Goal: Task Accomplishment & Management: Use online tool/utility

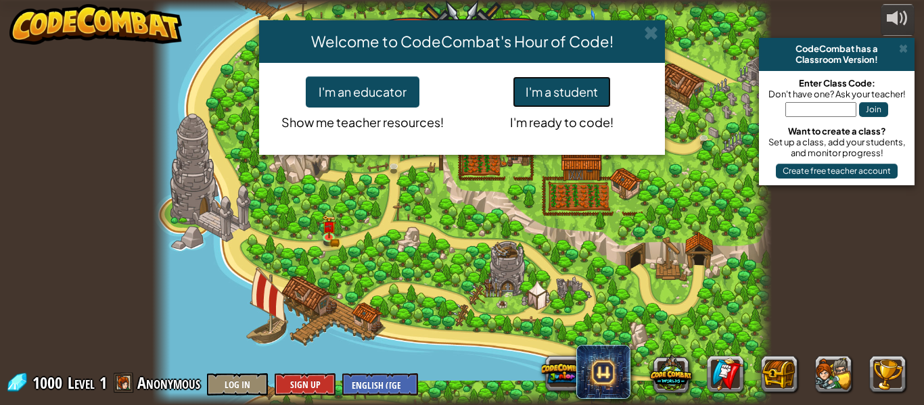
click at [566, 79] on button "I'm a student" at bounding box center [562, 91] width 98 height 31
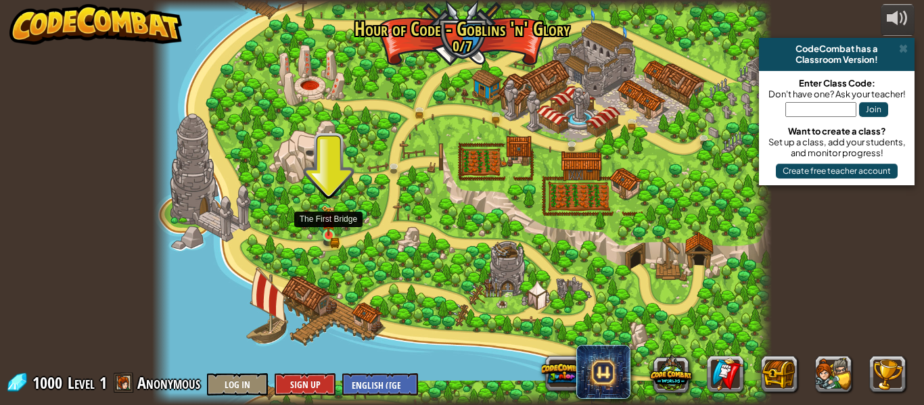
click at [331, 234] on img at bounding box center [328, 220] width 14 height 31
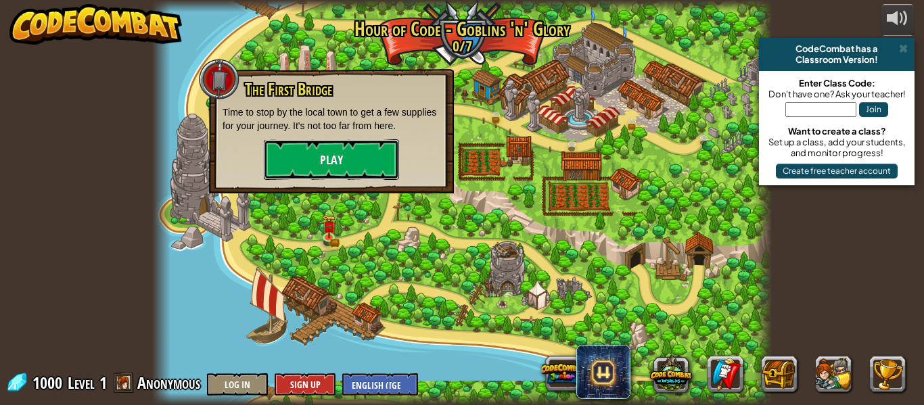
click at [327, 160] on button "Play" at bounding box center [331, 159] width 135 height 41
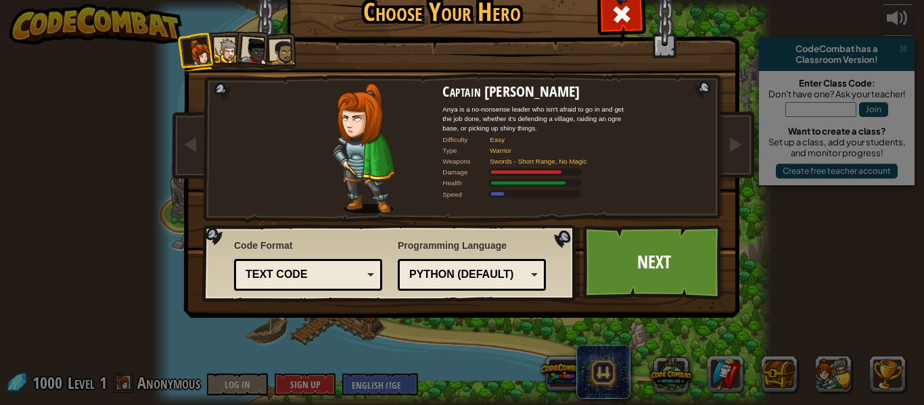
click at [516, 269] on div "Python (Default)" at bounding box center [467, 275] width 117 height 16
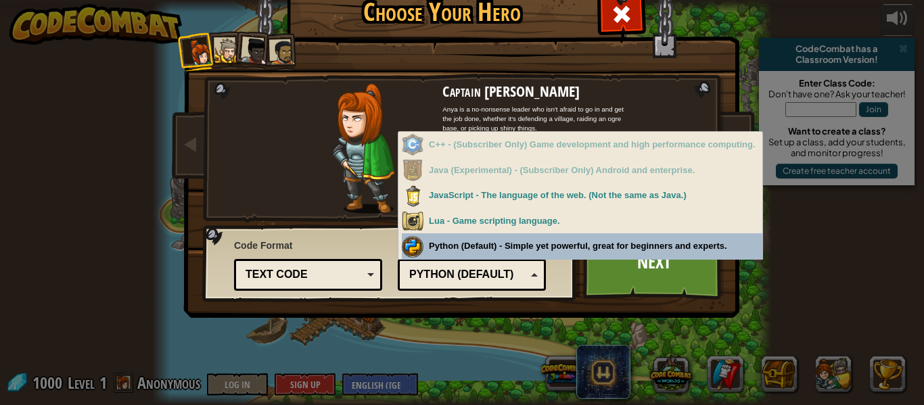
click at [431, 249] on div "Programming Language Python (Default) JavaScript Lua C++ Java (Experimental) Py…" at bounding box center [472, 262] width 148 height 55
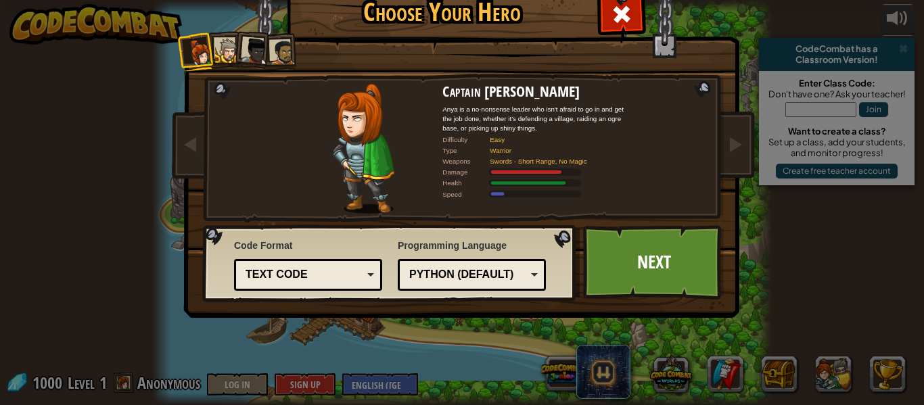
click at [229, 59] on div at bounding box center [227, 51] width 25 height 25
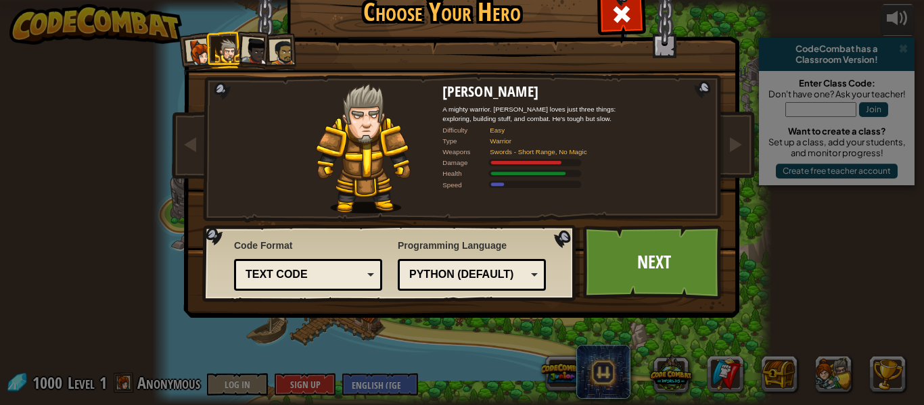
click at [254, 52] on div at bounding box center [254, 51] width 27 height 27
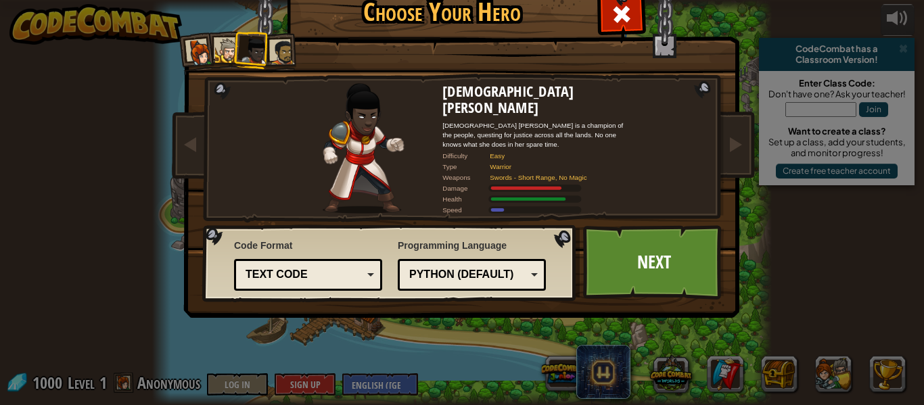
click at [291, 45] on div at bounding box center [282, 52] width 25 height 25
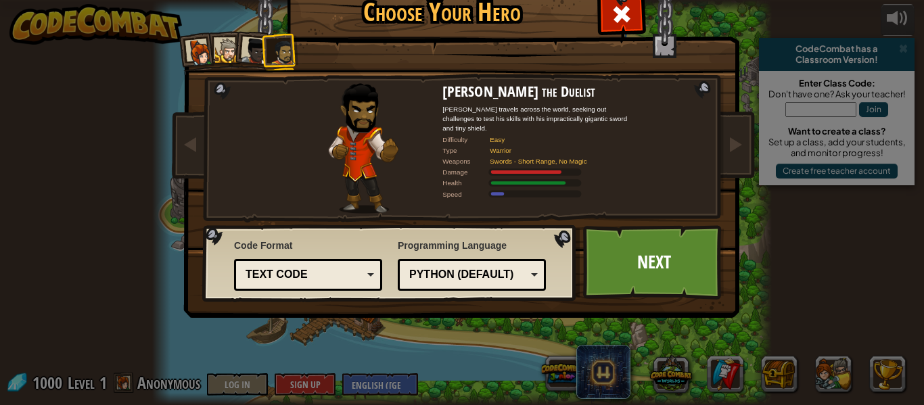
click at [221, 47] on div at bounding box center [227, 51] width 25 height 25
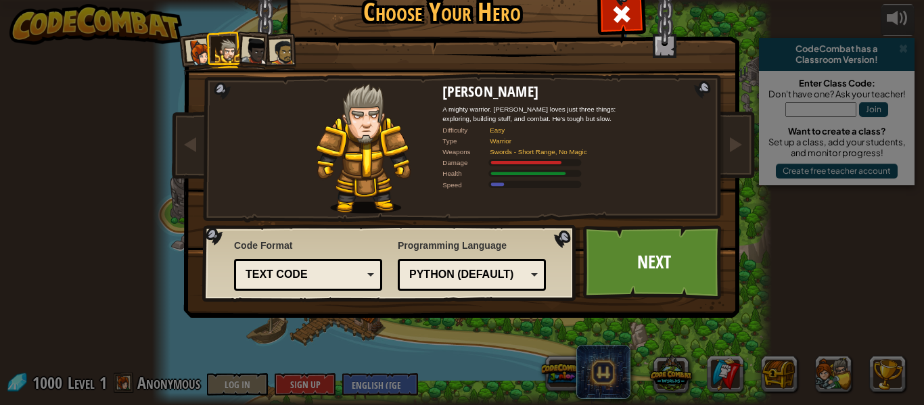
click at [188, 47] on div at bounding box center [200, 52] width 27 height 27
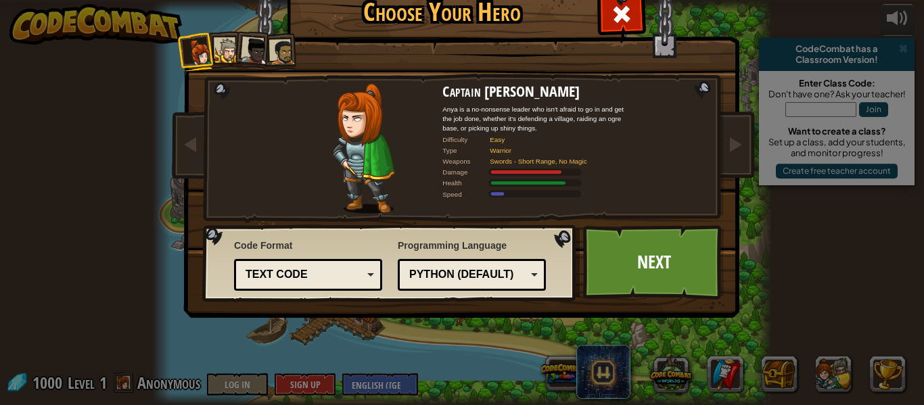
click at [259, 44] on div at bounding box center [254, 51] width 27 height 27
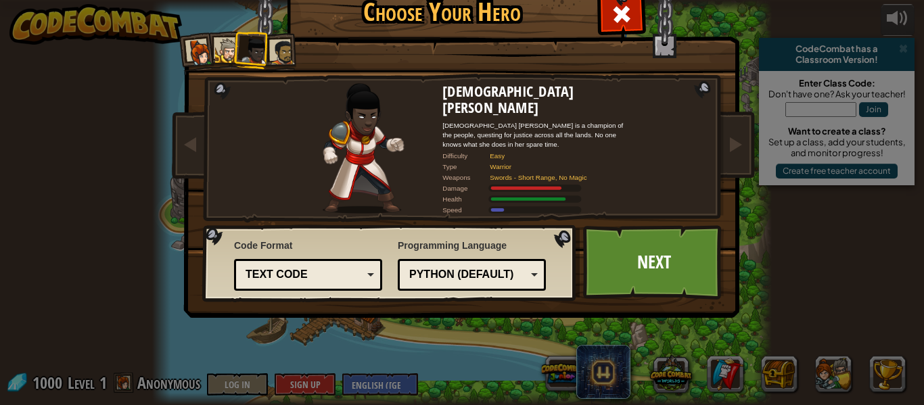
click at [290, 45] on div at bounding box center [282, 52] width 25 height 25
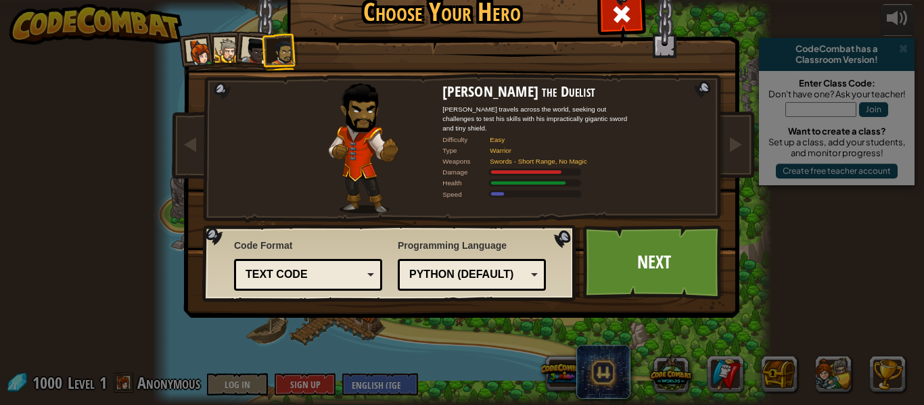
click at [205, 51] on div at bounding box center [200, 52] width 27 height 27
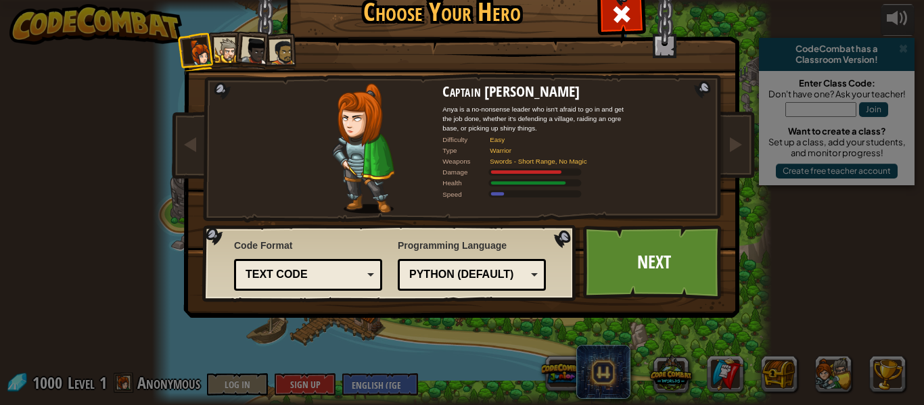
click at [227, 41] on div at bounding box center [227, 51] width 25 height 25
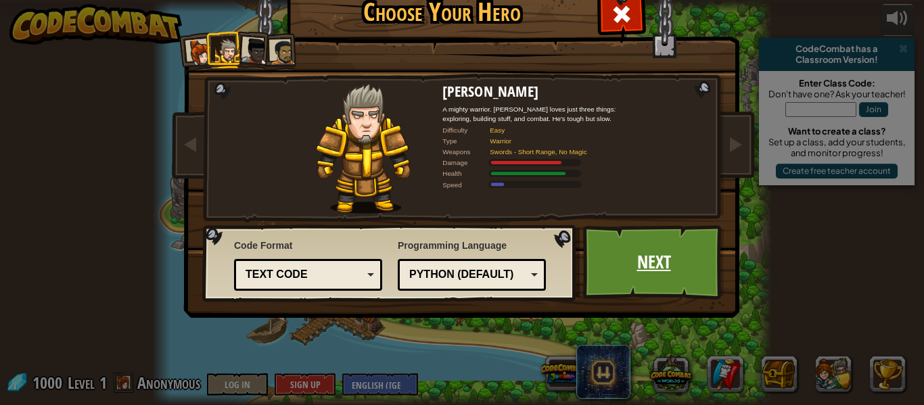
click at [615, 252] on link "Next" at bounding box center [653, 262] width 141 height 74
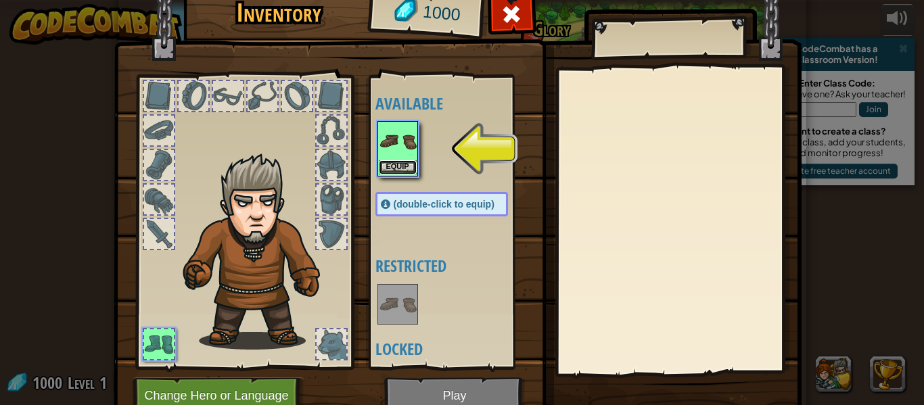
click at [397, 164] on button "Equip" at bounding box center [398, 167] width 38 height 14
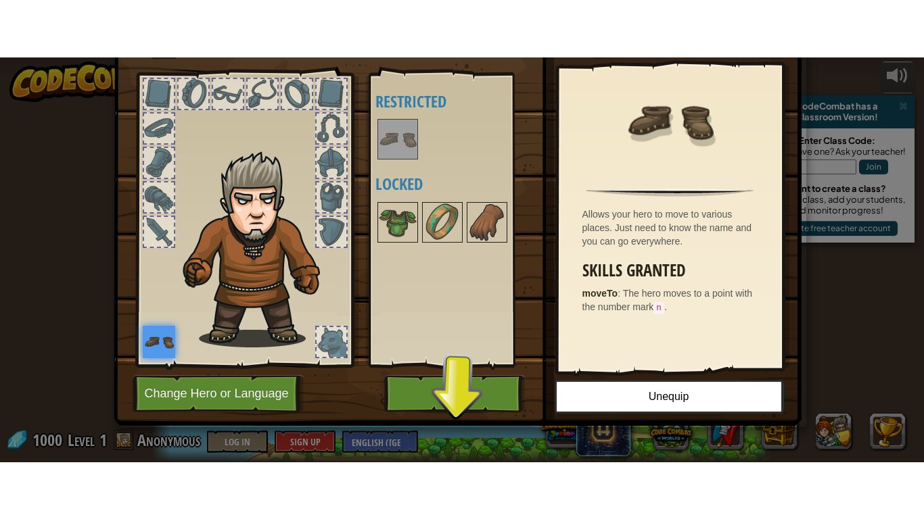
scroll to position [60, 0]
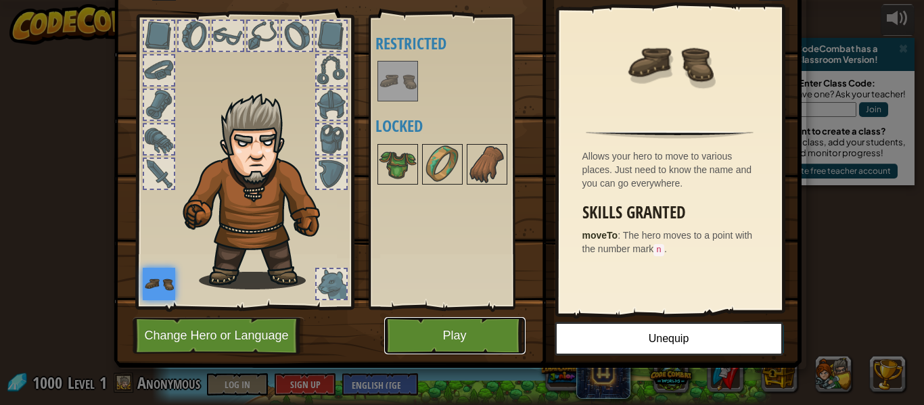
click at [404, 335] on button "Play" at bounding box center [454, 335] width 141 height 37
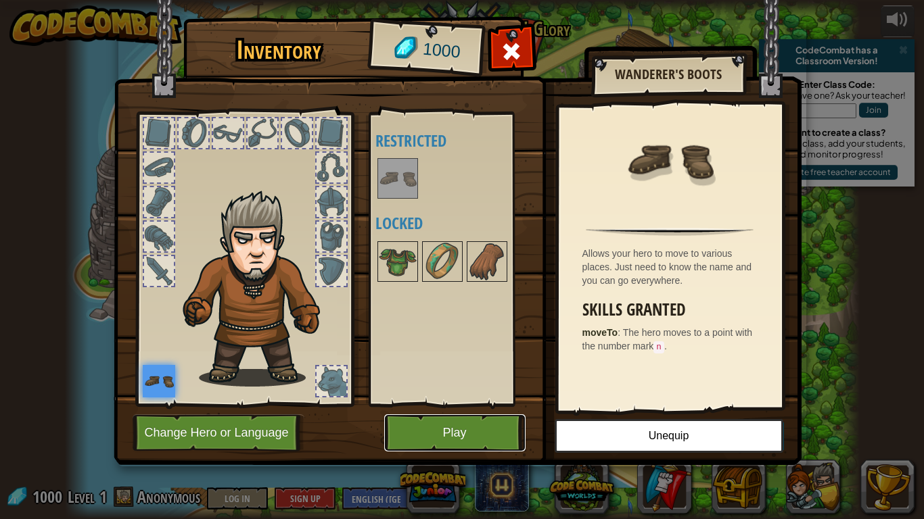
scroll to position [0, 0]
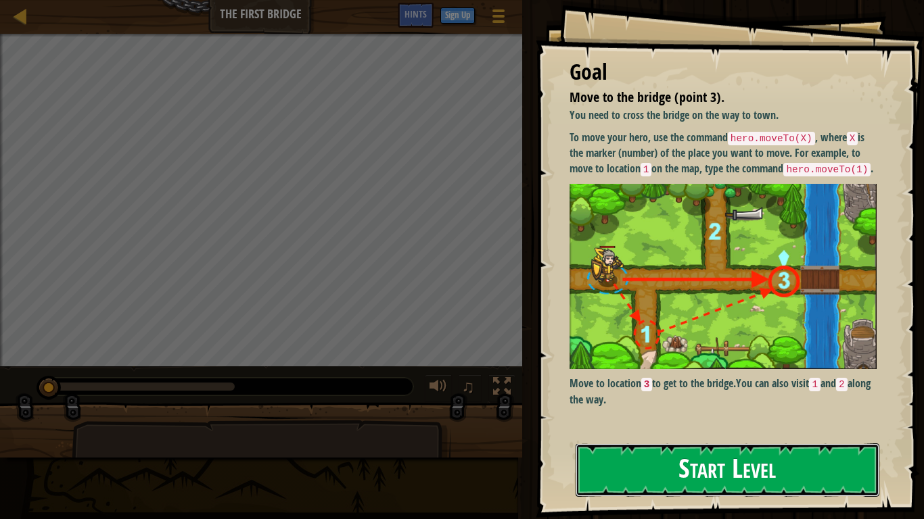
click at [799, 404] on button "Start Level" at bounding box center [728, 470] width 304 height 53
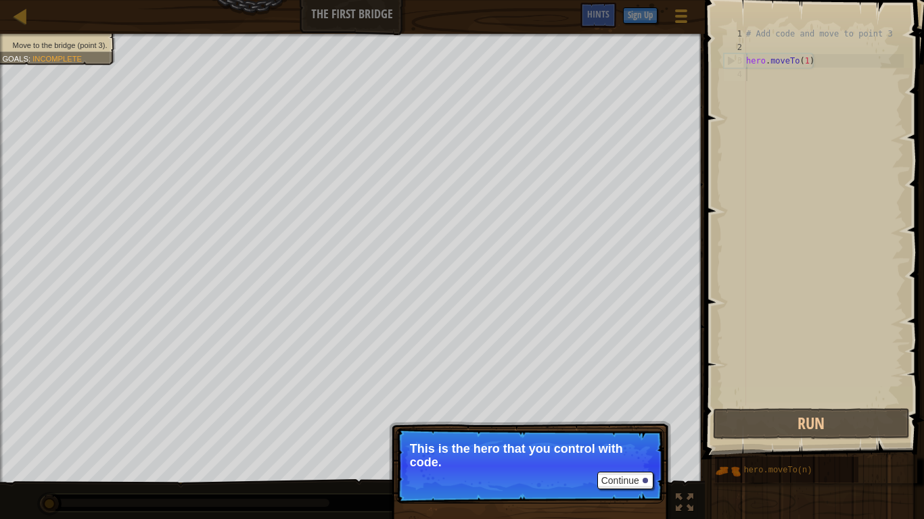
type textarea "hero.moveTo(1)"
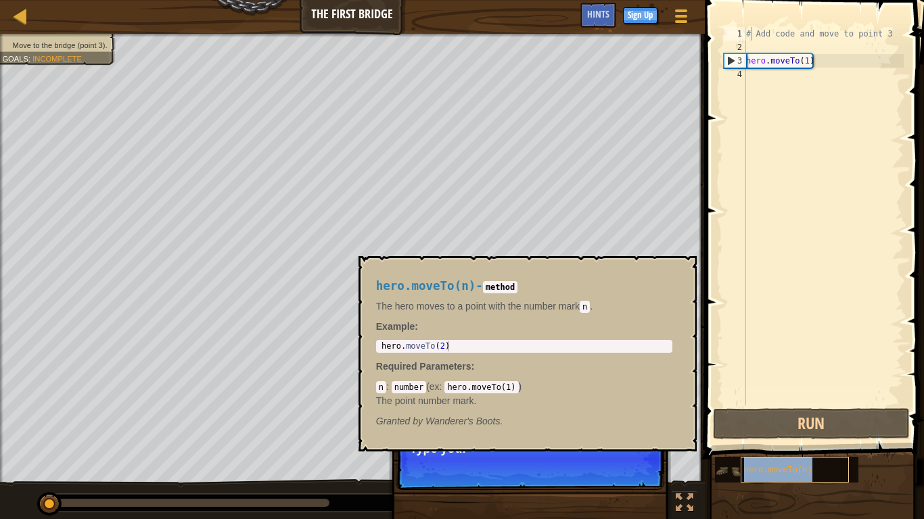
click at [742, 404] on div "hero.moveTo(n)" at bounding box center [795, 470] width 108 height 26
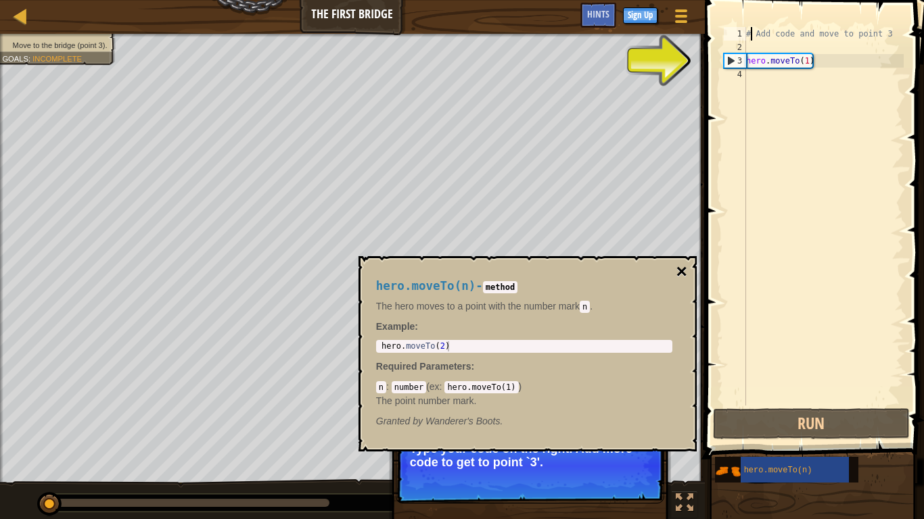
click at [684, 269] on button "×" at bounding box center [681, 271] width 11 height 19
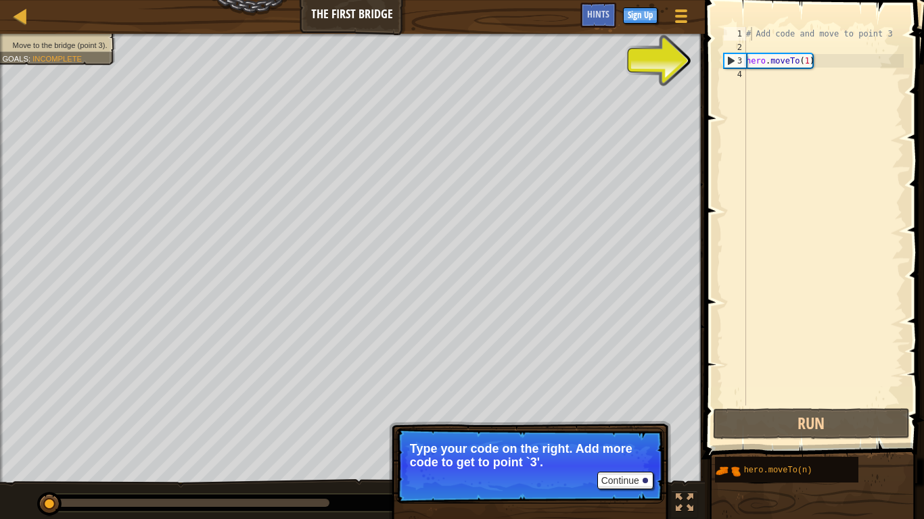
type textarea "hero.moveTo(1)"
click at [747, 62] on div "# Add code and move to point 3 hero . moveTo ( 1 )" at bounding box center [823, 230] width 160 height 406
click at [784, 65] on div "# Add code and move to point 3 hero . moveTo ( 1 )" at bounding box center [823, 230] width 160 height 406
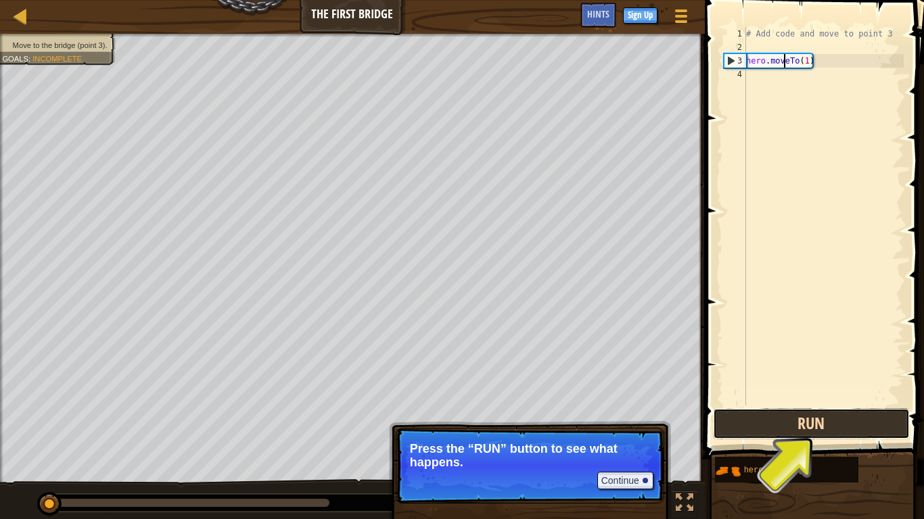
click at [812, 404] on button "Run" at bounding box center [811, 424] width 197 height 31
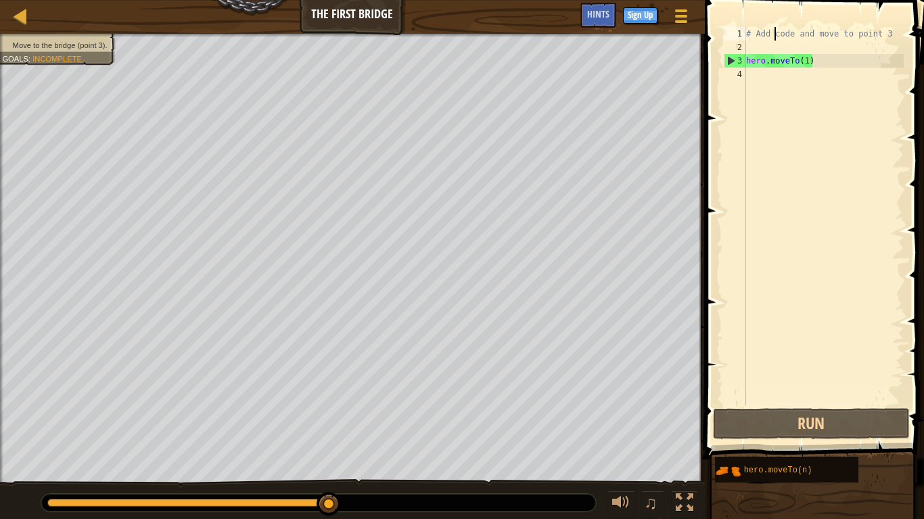
click at [776, 30] on div "# Add code and move to point 3 hero . moveTo ( 1 )" at bounding box center [823, 230] width 160 height 406
click at [775, 31] on div "# Add code and move to point 3 hero . moveTo ( 1 )" at bounding box center [823, 230] width 160 height 406
click at [892, 27] on div "# Add code and move to point 3 hero . moveTo ( 1 )" at bounding box center [823, 230] width 160 height 406
click at [820, 61] on div "# Add code and move to point 3 hero . moveTo ( 1 )" at bounding box center [823, 230] width 160 height 406
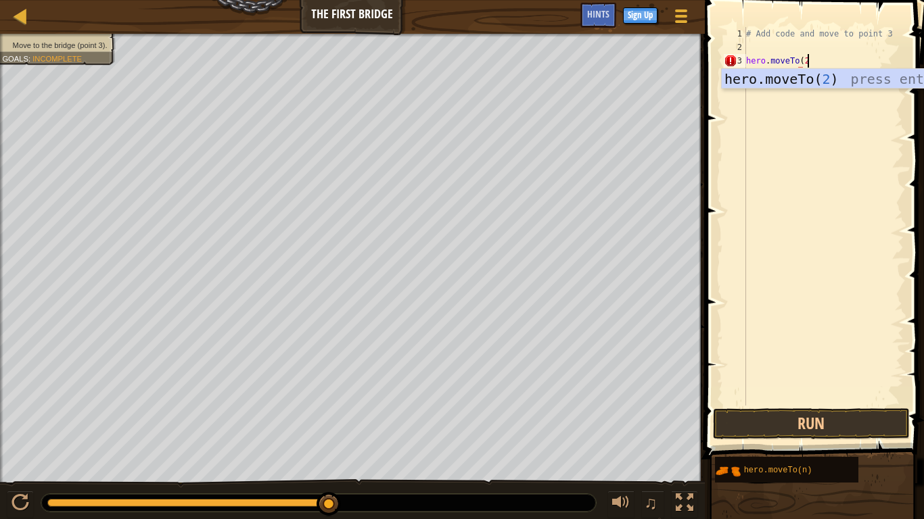
scroll to position [6, 8]
type textarea "hero.moveTo(2)"
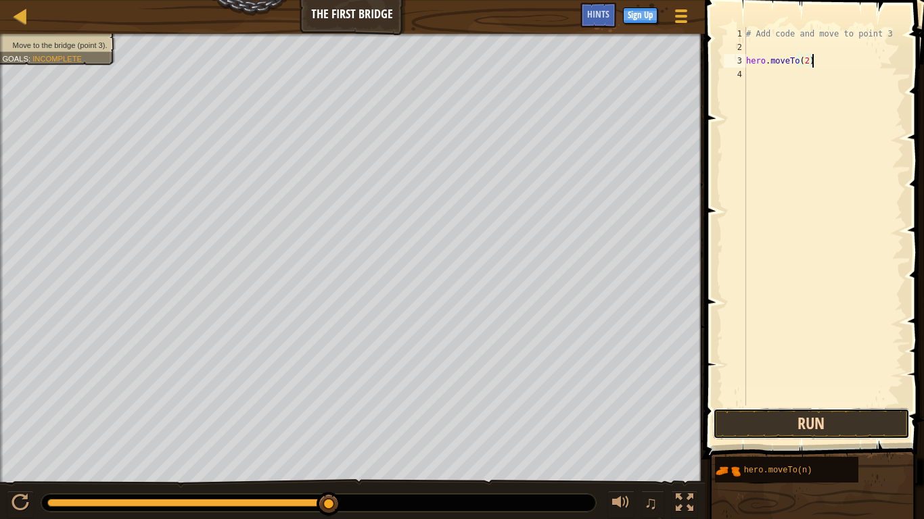
click at [860, 404] on button "Run" at bounding box center [811, 424] width 197 height 31
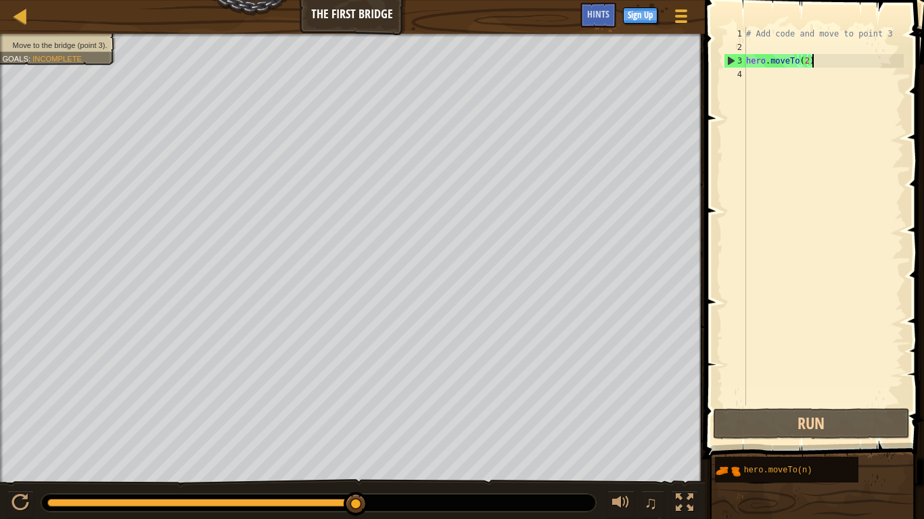
click at [809, 62] on div "# Add code and move to point 3 hero . moveTo ( 2 )" at bounding box center [823, 230] width 160 height 406
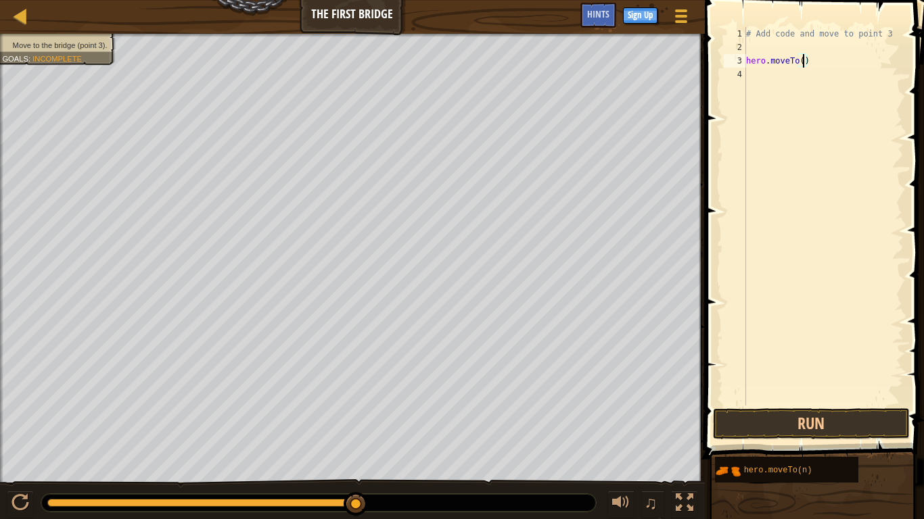
scroll to position [6, 9]
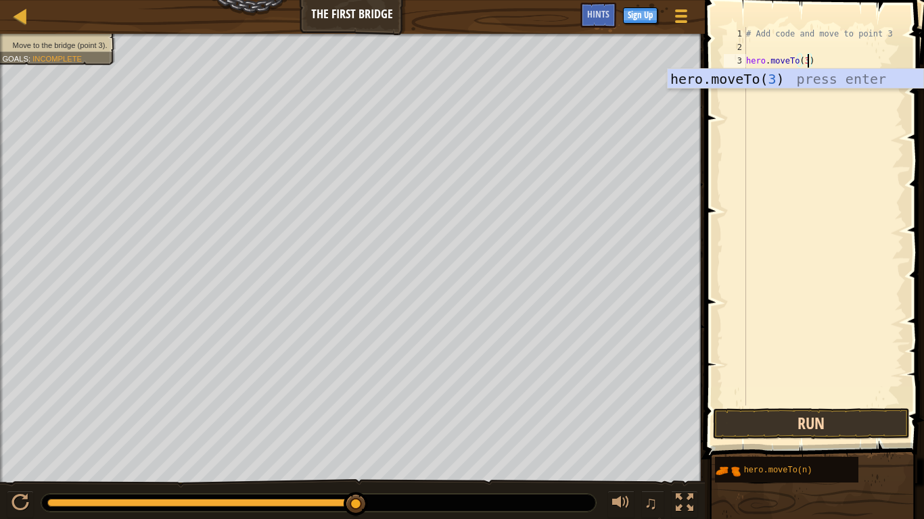
type textarea "hero.moveTo(3)"
click at [808, 404] on button "Run" at bounding box center [811, 424] width 197 height 31
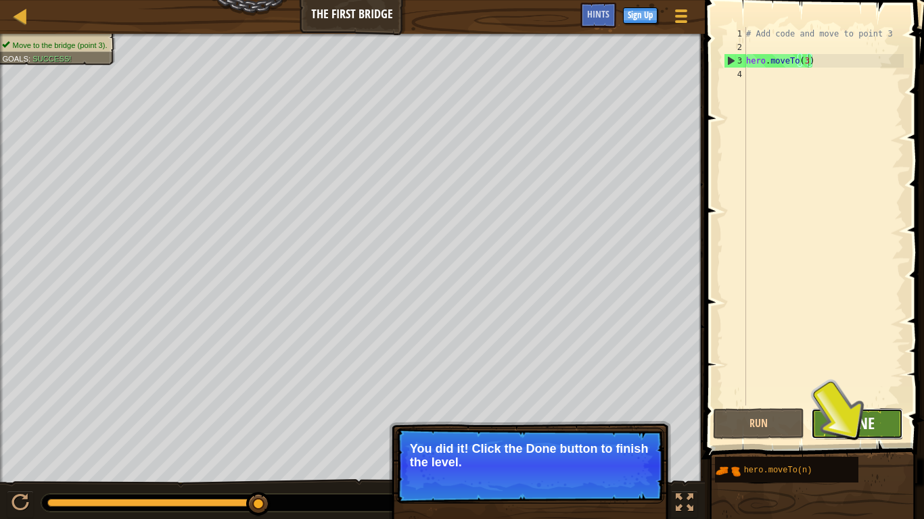
click at [860, 404] on span "Done" at bounding box center [856, 424] width 35 height 22
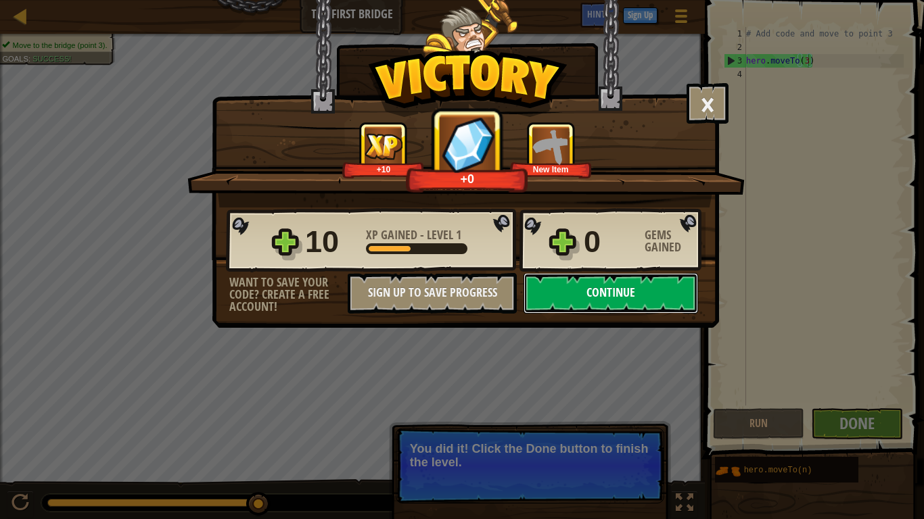
click at [636, 298] on button "Continue" at bounding box center [611, 293] width 175 height 41
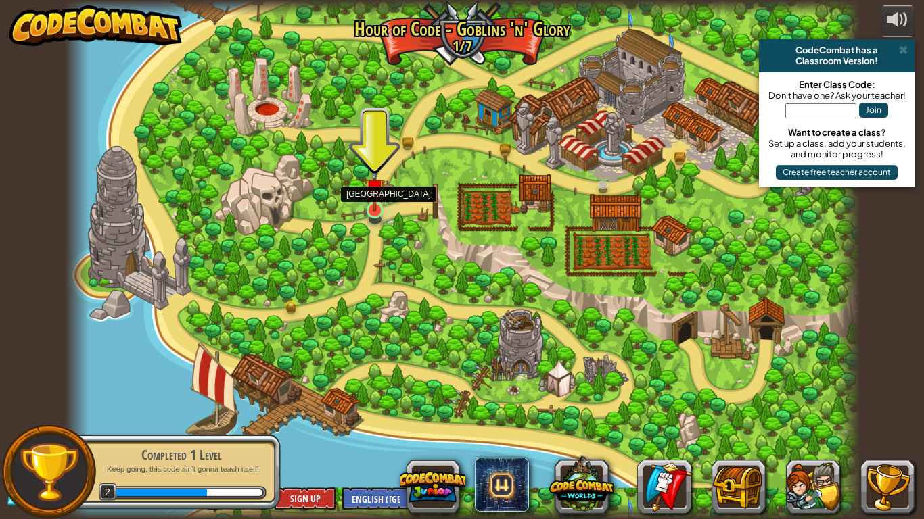
click at [373, 205] on img at bounding box center [375, 189] width 20 height 46
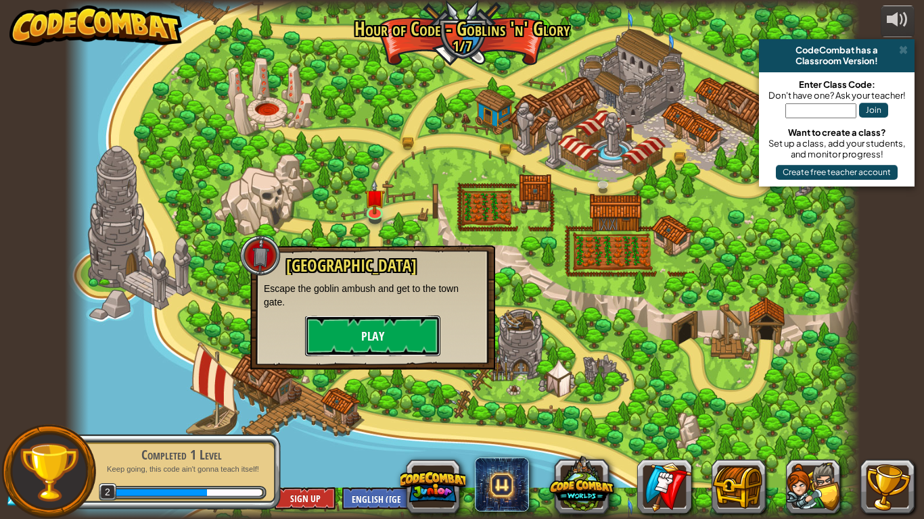
click at [377, 324] on button "Play" at bounding box center [372, 336] width 135 height 41
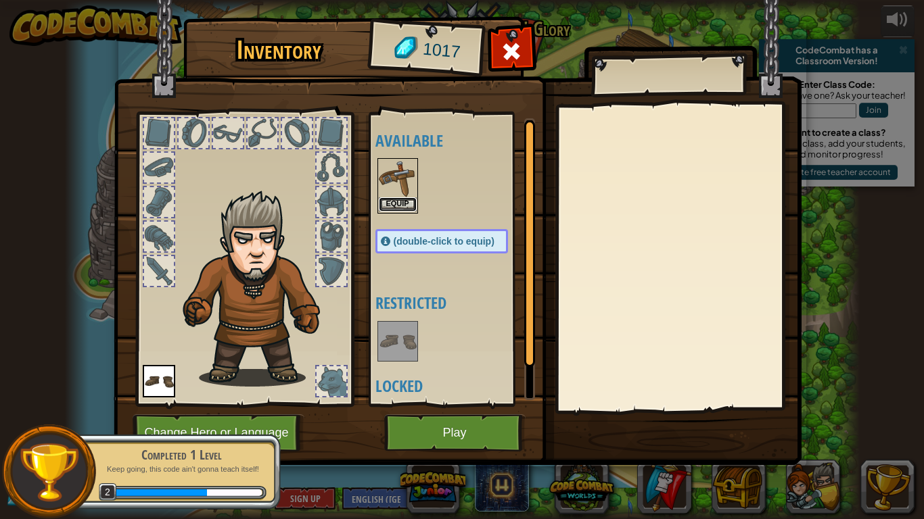
click at [402, 202] on button "Equip" at bounding box center [398, 204] width 38 height 14
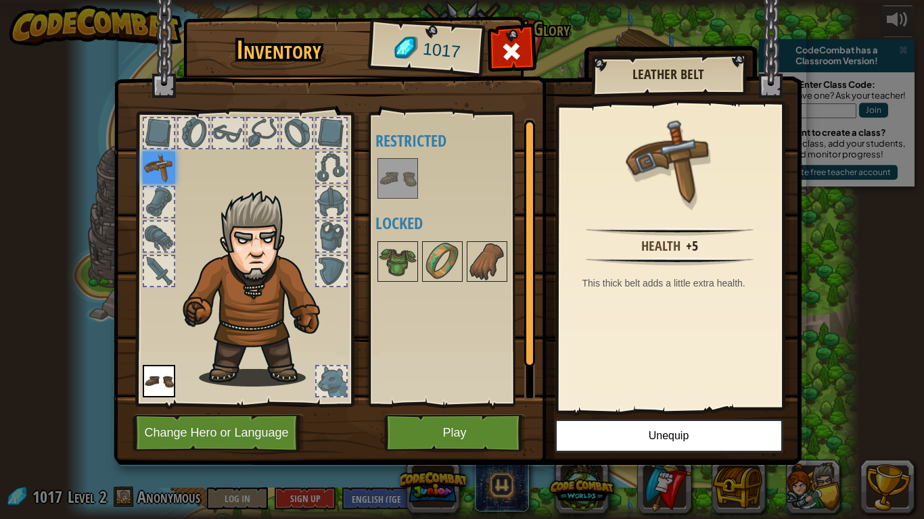
click at [153, 137] on div at bounding box center [159, 133] width 30 height 30
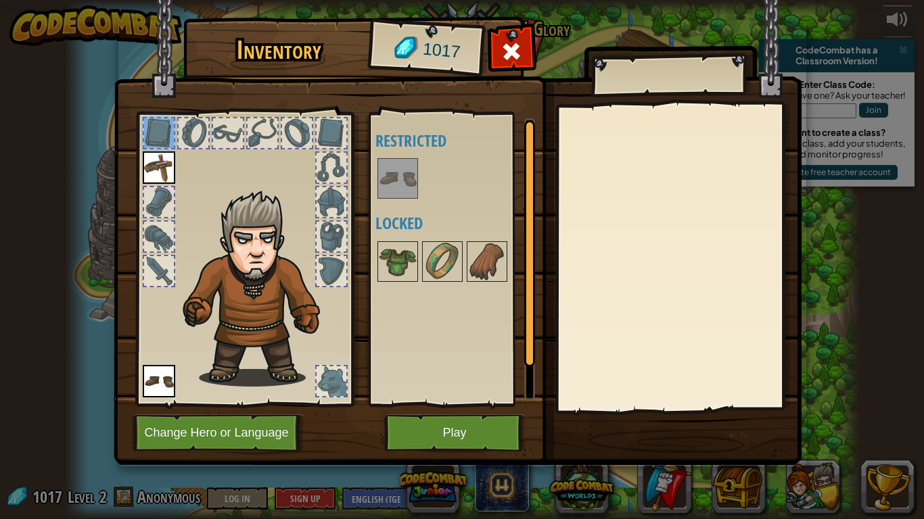
click at [194, 132] on div at bounding box center [194, 133] width 30 height 30
click at [160, 131] on div at bounding box center [159, 133] width 30 height 30
click at [159, 162] on img at bounding box center [159, 168] width 32 height 32
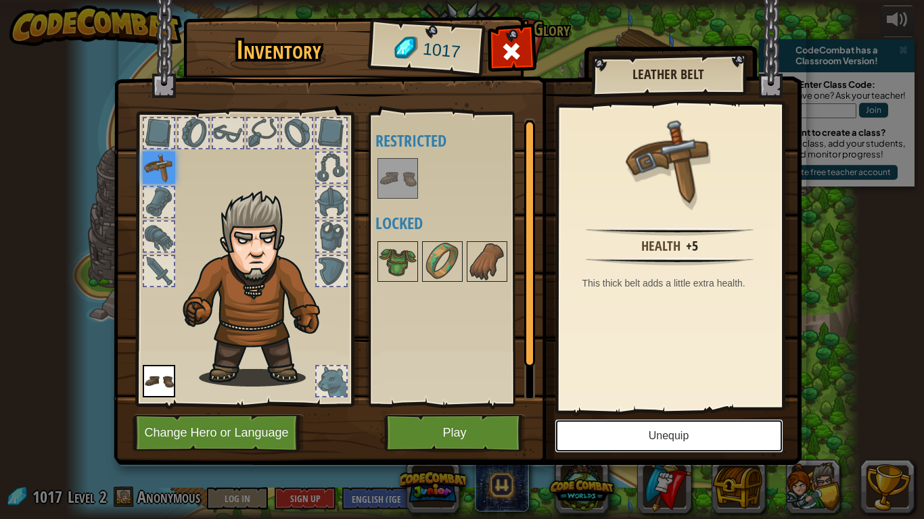
click at [641, 404] on button "Unequip" at bounding box center [669, 436] width 229 height 34
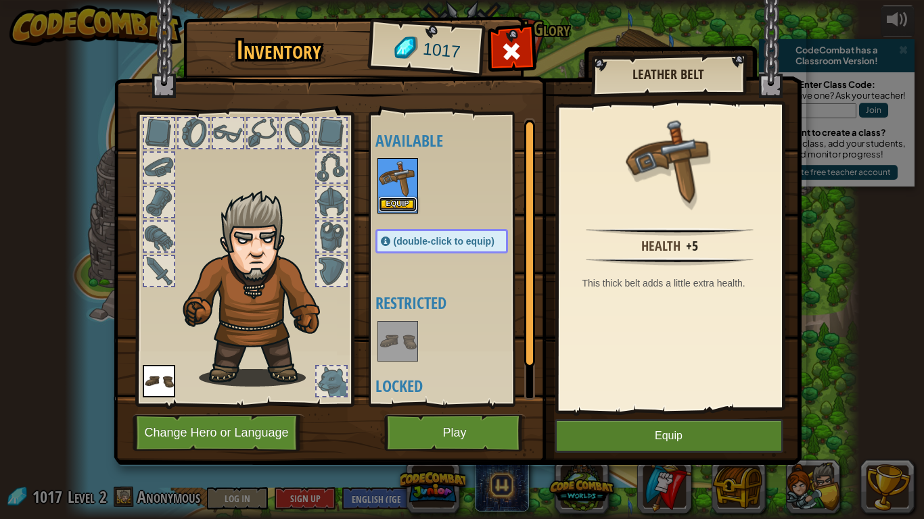
click at [402, 200] on button "Equip" at bounding box center [398, 204] width 38 height 14
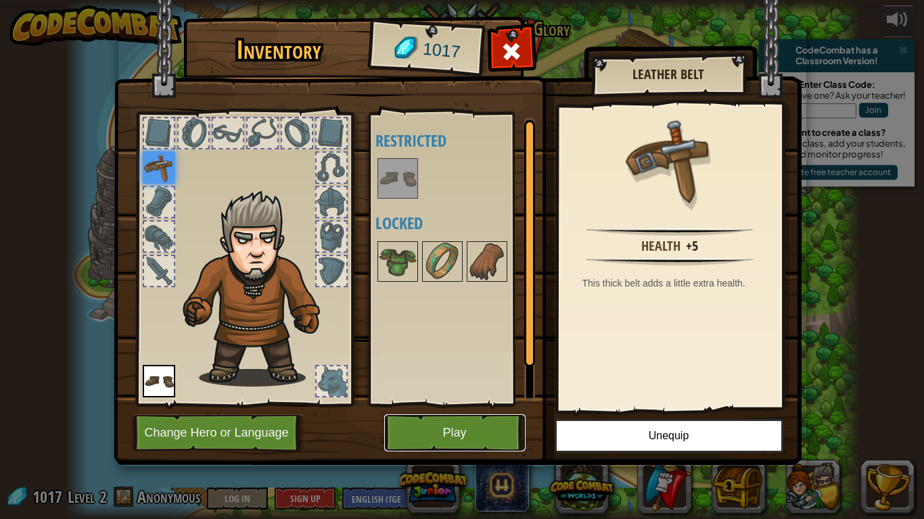
click at [491, 404] on button "Play" at bounding box center [454, 433] width 141 height 37
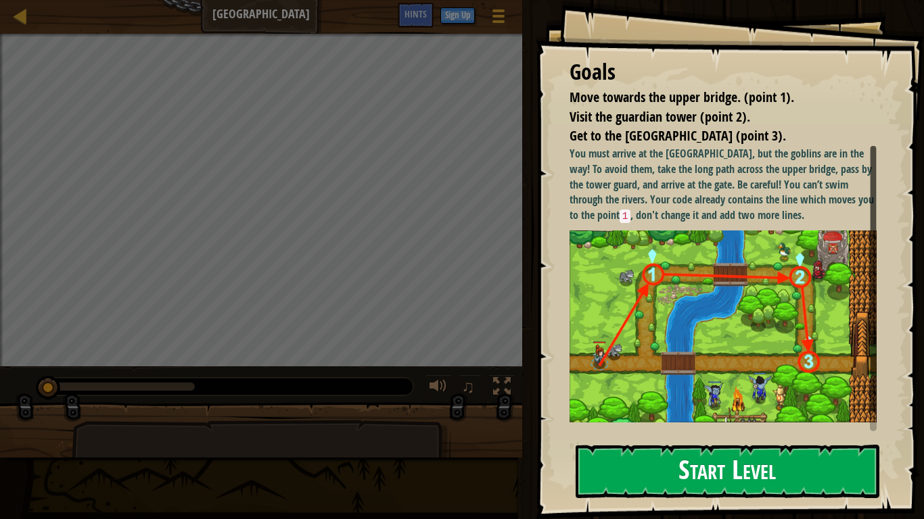
click at [614, 404] on button "Start Level" at bounding box center [728, 471] width 304 height 53
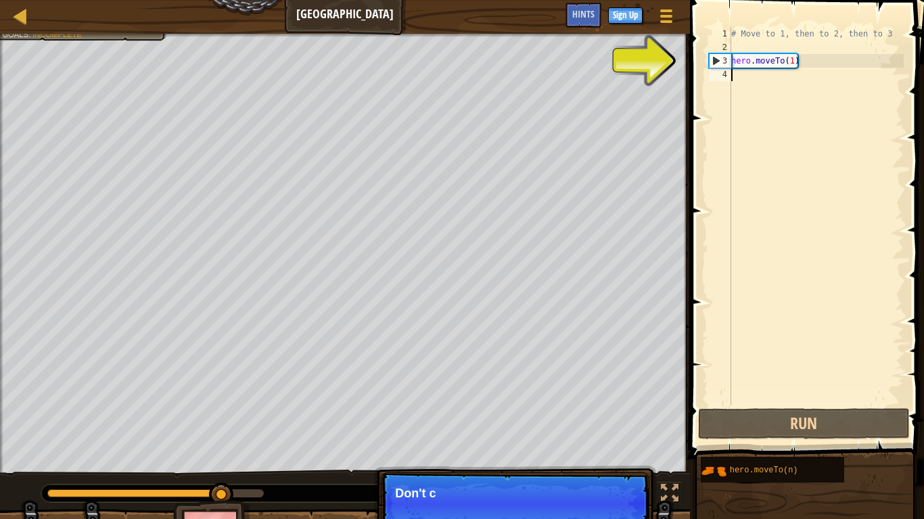
click at [838, 61] on div "# Move to 1, then to 2, then to 3 hero . moveTo ( 1 )" at bounding box center [815, 230] width 175 height 406
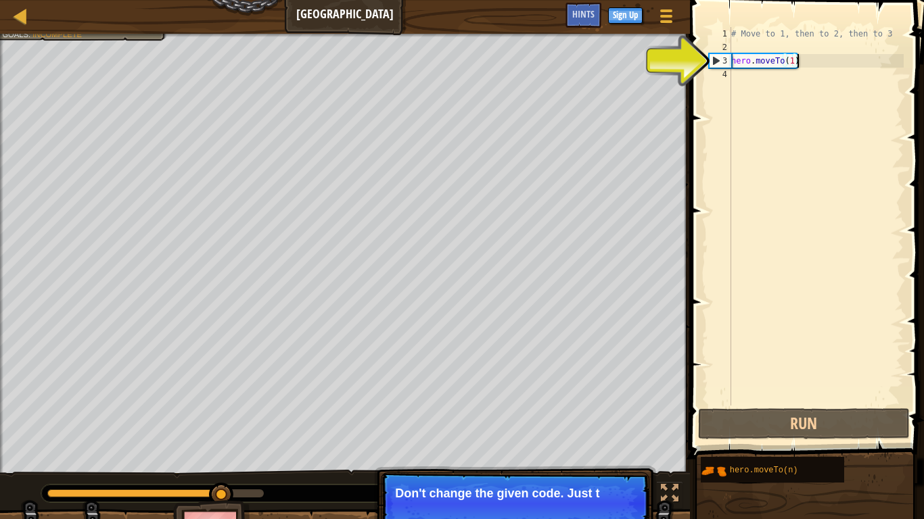
click at [838, 61] on div "# Move to 1, then to 2, then to 3 hero . moveTo ( 1 )" at bounding box center [815, 230] width 175 height 406
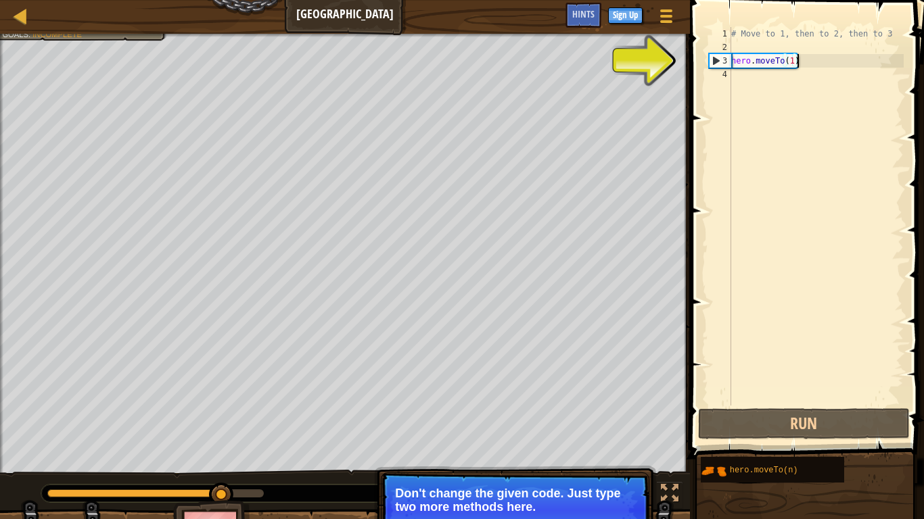
click at [793, 61] on div "# Move to 1, then to 2, then to 3 hero . moveTo ( 1 )" at bounding box center [815, 230] width 175 height 406
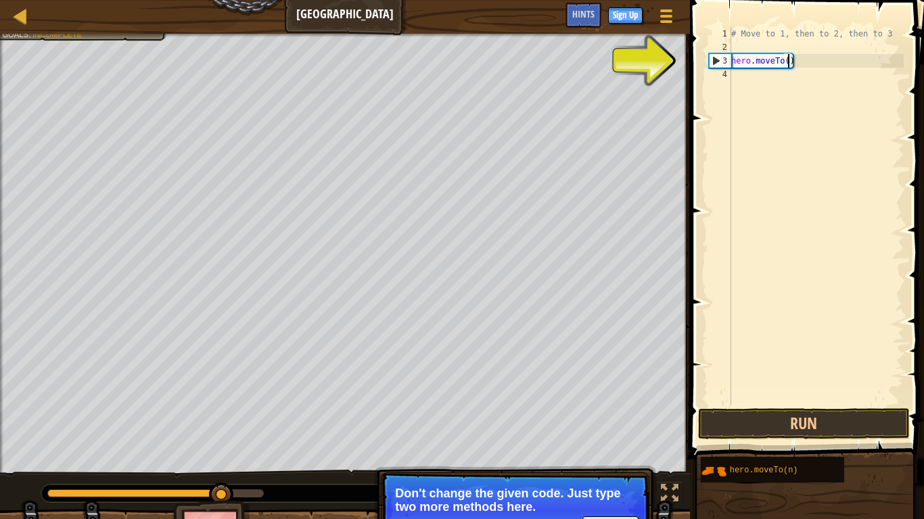
scroll to position [6, 9]
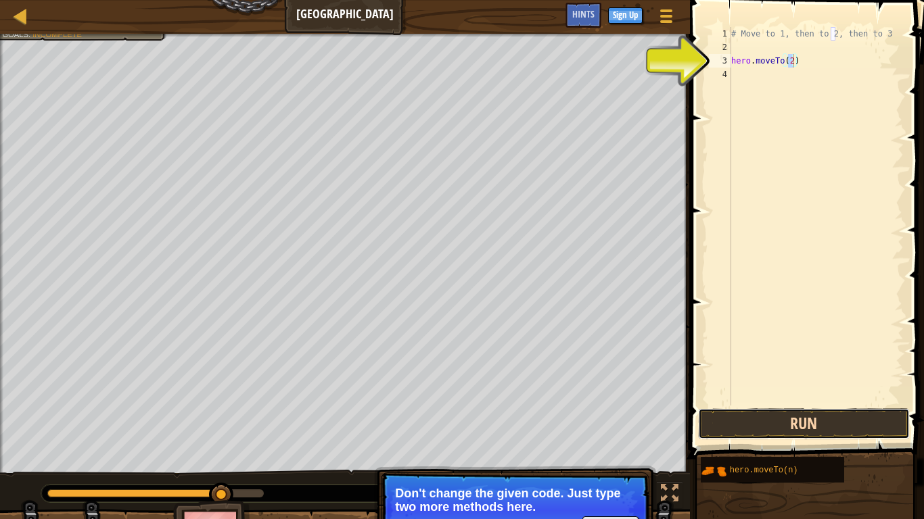
click at [807, 404] on button "Run" at bounding box center [803, 424] width 211 height 31
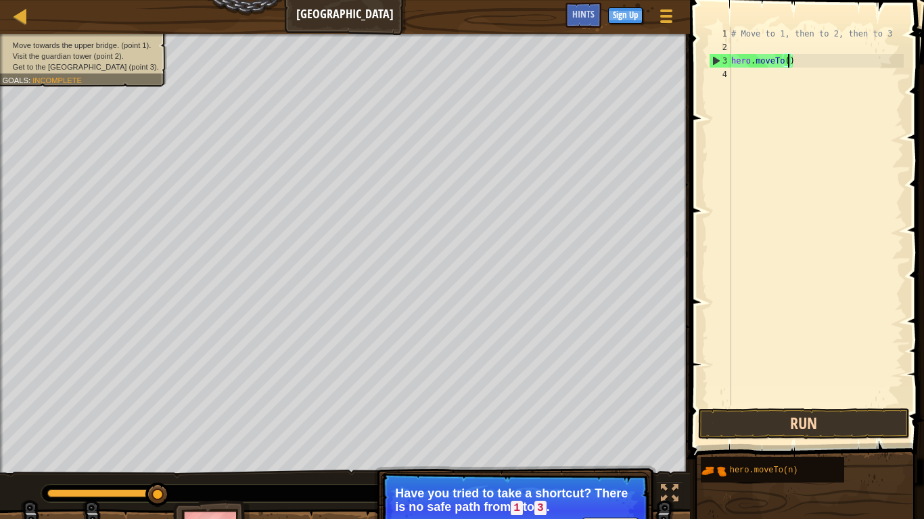
type textarea "hero.moveTo(1)"
click at [794, 287] on div "# Move to 1, then to 2, then to 3 hero . moveTo ( 1 )" at bounding box center [815, 230] width 175 height 406
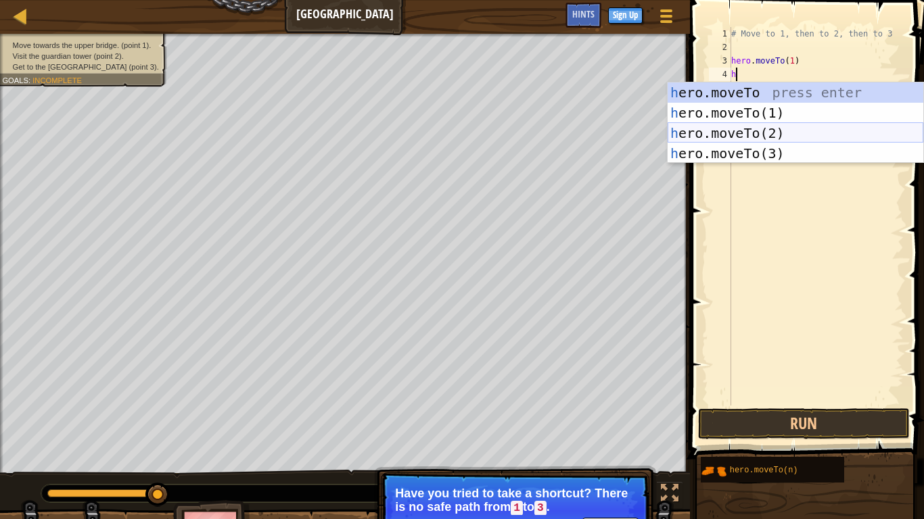
click at [780, 131] on div "h ero.moveTo press enter h ero.moveTo(1) press enter h ero.moveTo(2) press ente…" at bounding box center [796, 144] width 256 height 122
type textarea "hero.moveTo(2)"
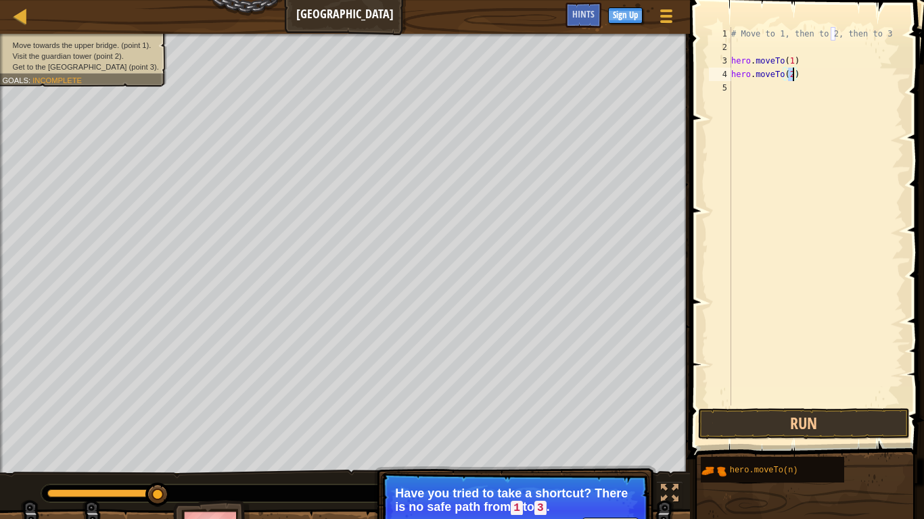
click at [762, 110] on div "# Move to 1, then to 2, then to 3 hero . moveTo ( 1 ) hero . moveTo ( 2 )" at bounding box center [815, 230] width 175 height 406
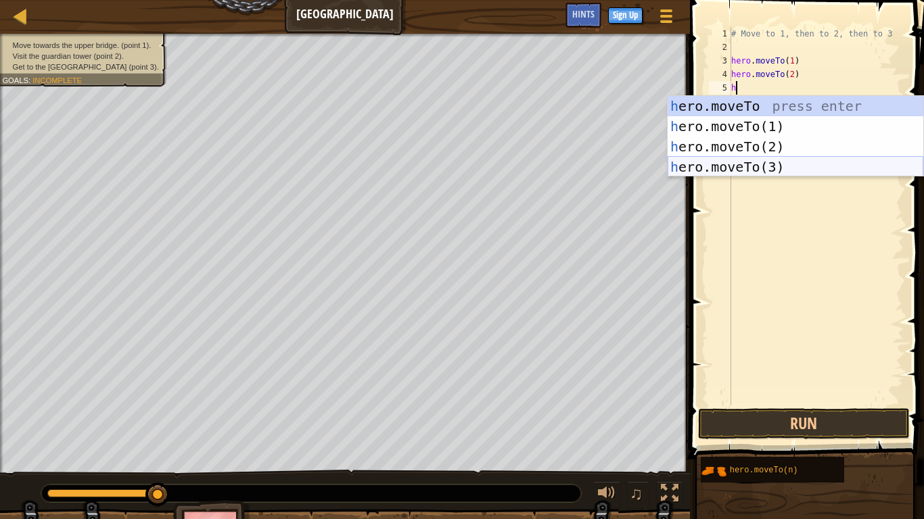
click at [764, 172] on div "h ero.moveTo press enter h ero.moveTo(1) press enter h ero.moveTo(2) press ente…" at bounding box center [796, 157] width 256 height 122
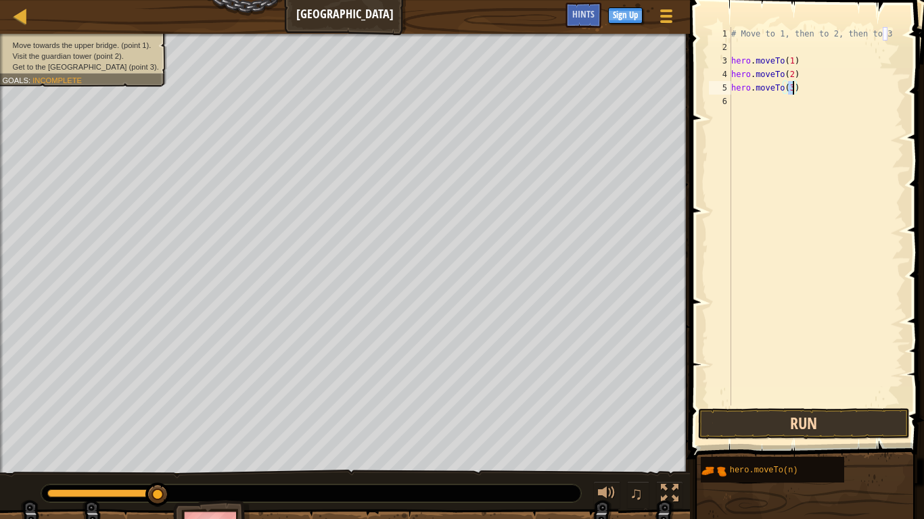
type textarea "hero.moveTo(3)"
click at [802, 404] on button "Run" at bounding box center [803, 424] width 211 height 31
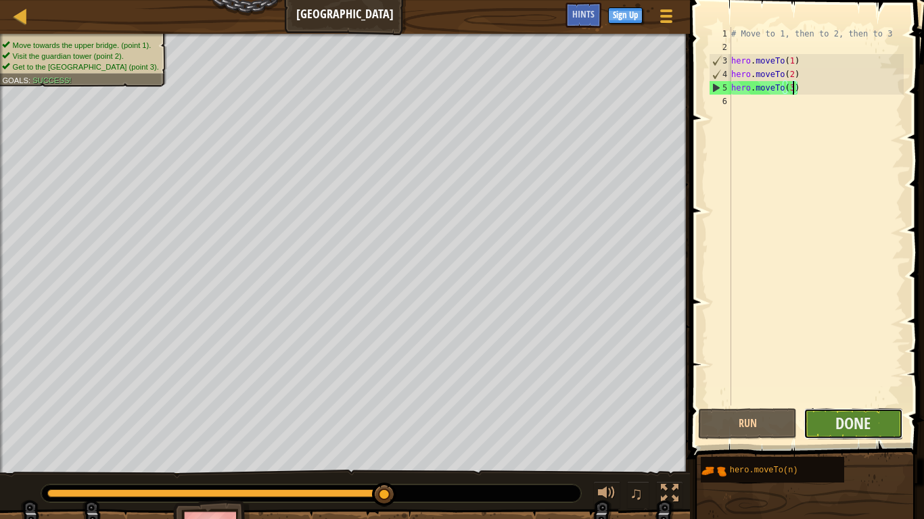
click at [813, 404] on button "Done" at bounding box center [853, 424] width 99 height 31
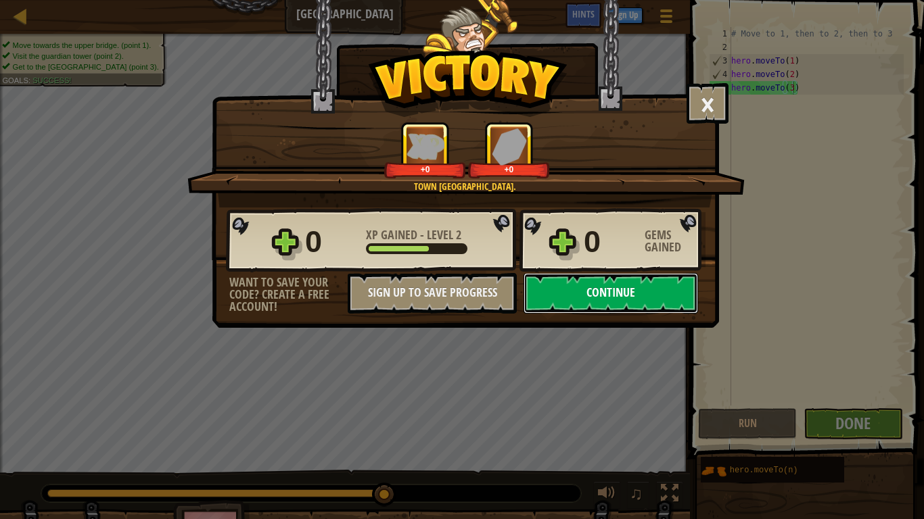
click at [568, 295] on button "Continue" at bounding box center [611, 293] width 175 height 41
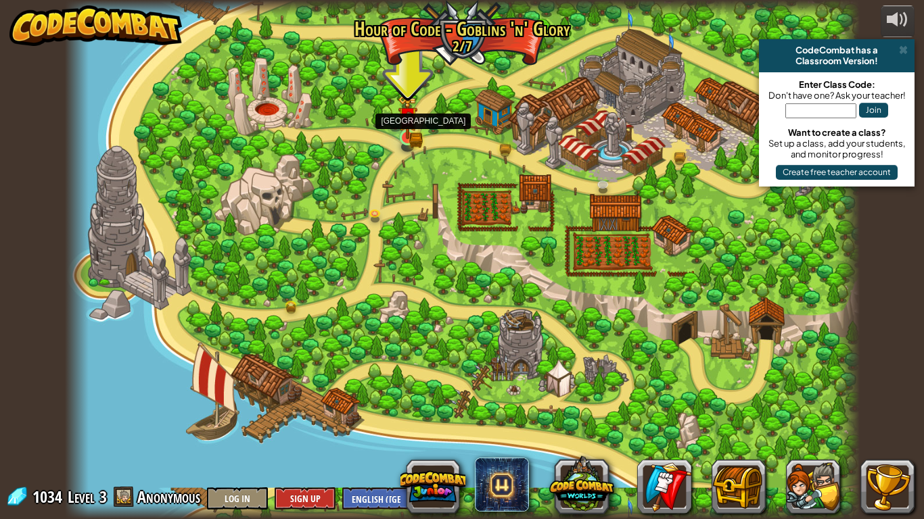
click at [409, 133] on img at bounding box center [408, 117] width 20 height 44
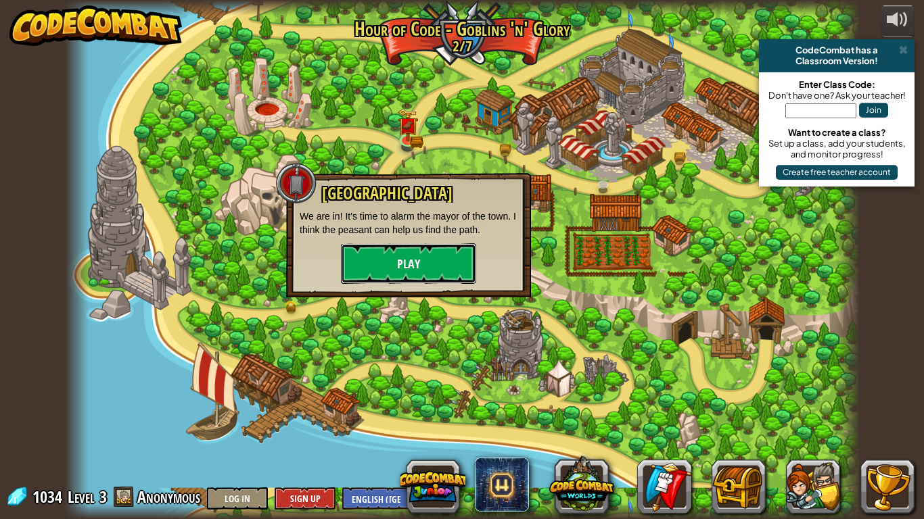
click at [436, 254] on button "Play" at bounding box center [408, 263] width 135 height 41
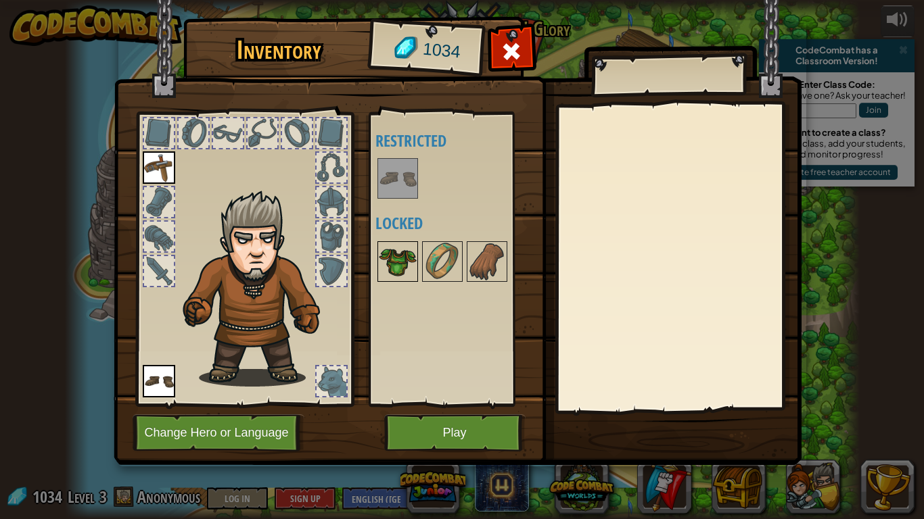
click at [390, 256] on img at bounding box center [398, 262] width 38 height 38
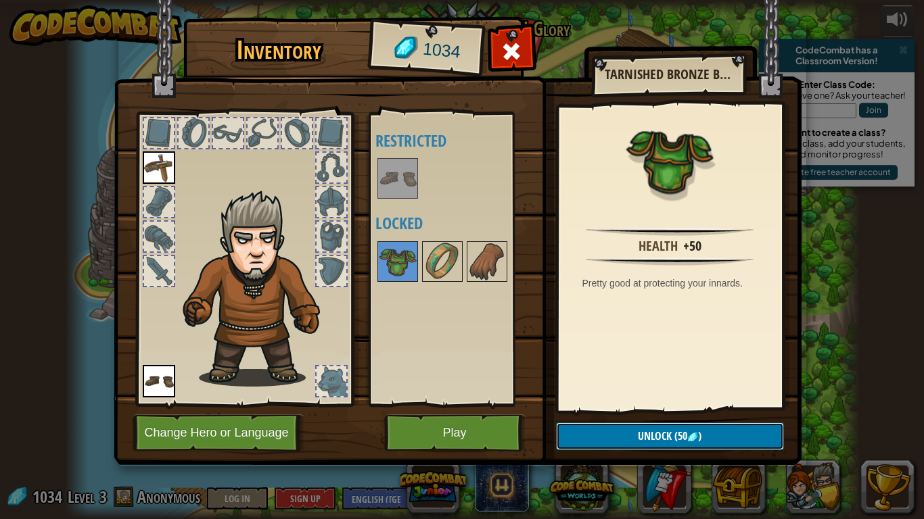
click at [609, 404] on button "Unlock (50 )" at bounding box center [670, 437] width 228 height 28
click at [596, 404] on button "Confirm" at bounding box center [670, 437] width 228 height 28
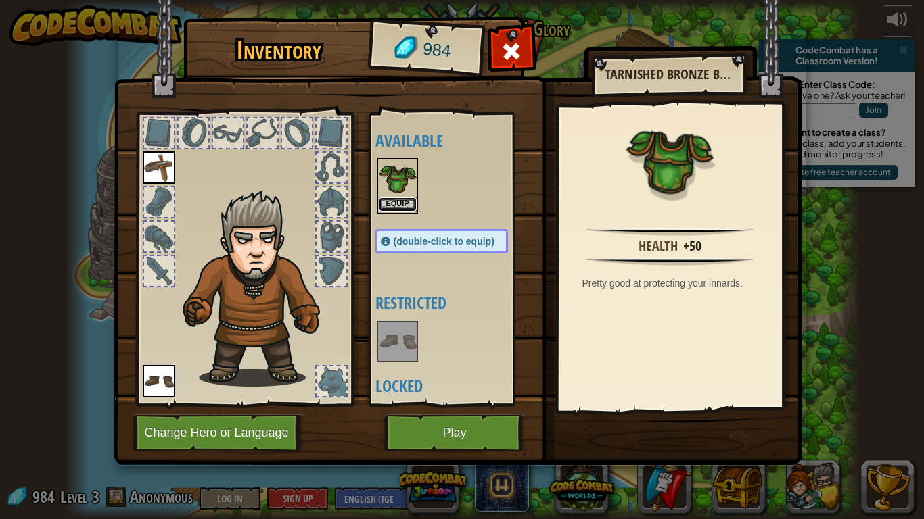
click at [397, 200] on button "Equip" at bounding box center [398, 204] width 38 height 14
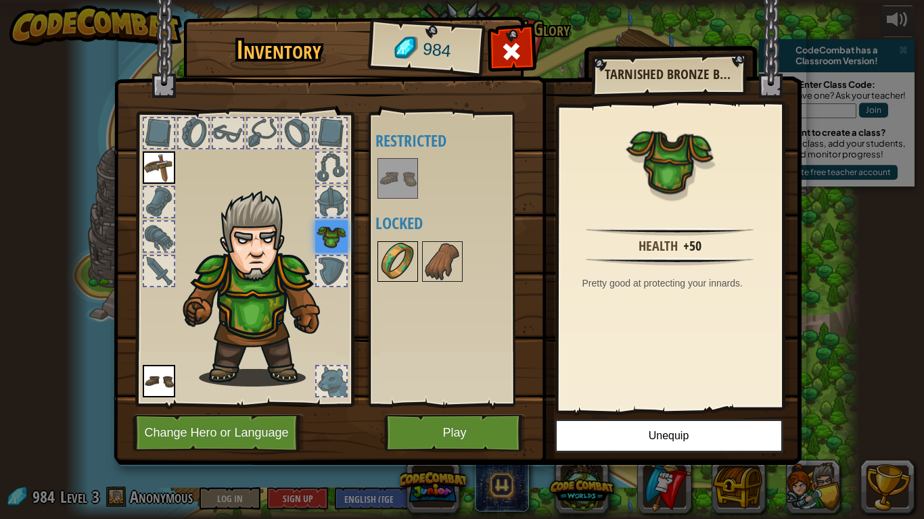
click at [406, 250] on img at bounding box center [398, 262] width 38 height 38
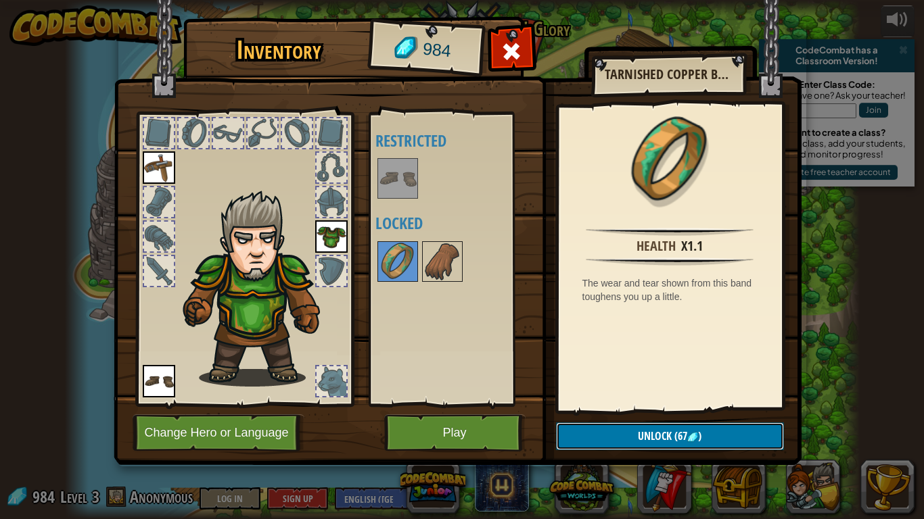
click at [682, 404] on span "(67" at bounding box center [680, 436] width 16 height 15
click at [682, 404] on button "Confirm" at bounding box center [670, 437] width 228 height 28
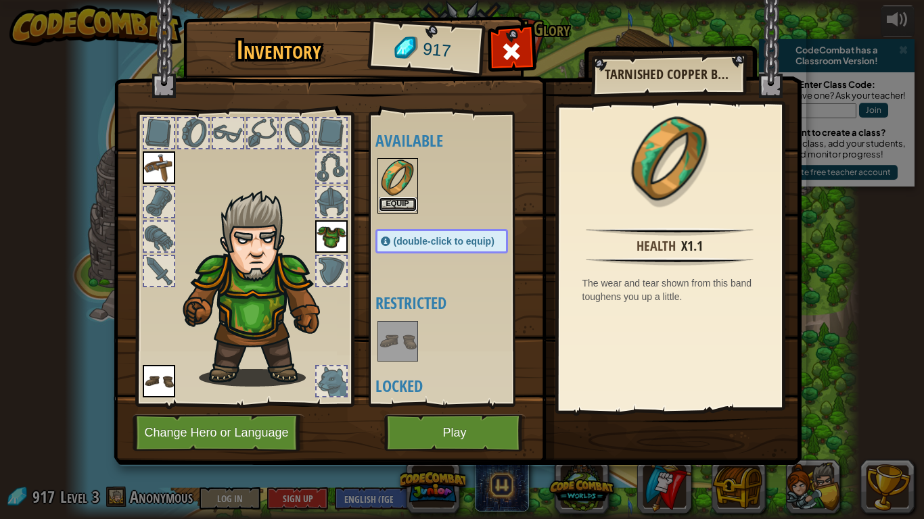
click at [399, 200] on button "Equip" at bounding box center [398, 204] width 38 height 14
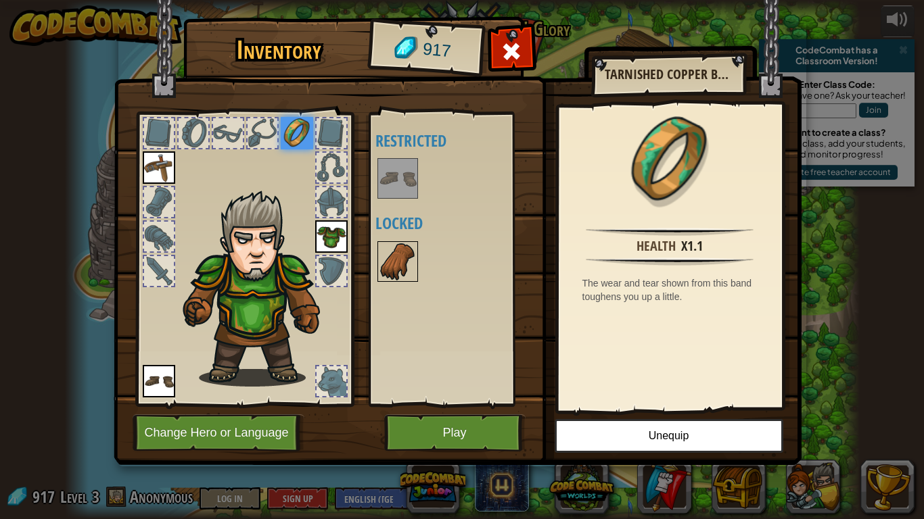
click at [406, 276] on img at bounding box center [398, 262] width 38 height 38
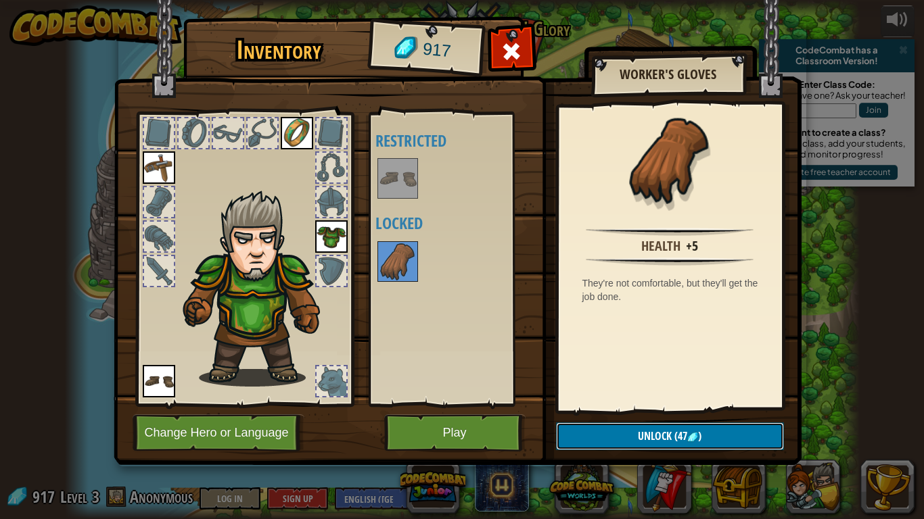
click at [689, 404] on img at bounding box center [692, 437] width 11 height 11
click at [689, 404] on button "Confirm" at bounding box center [670, 437] width 228 height 28
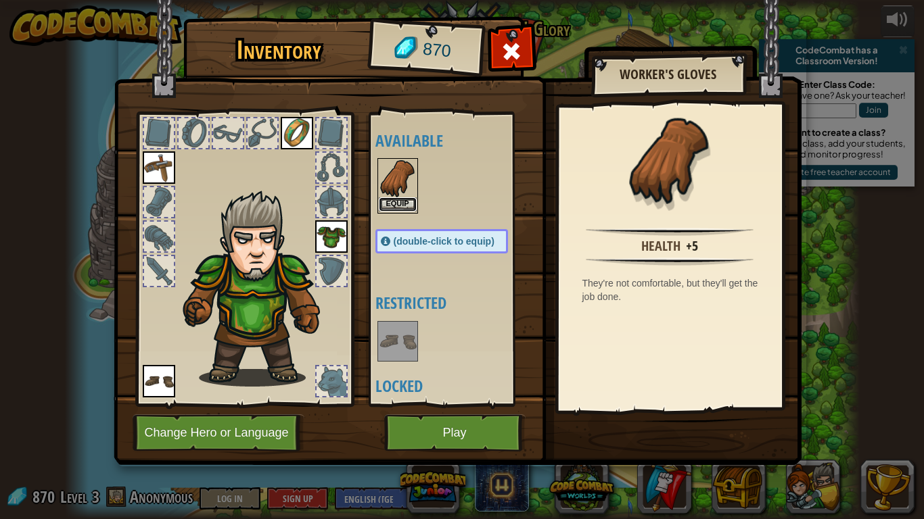
click at [388, 201] on button "Equip" at bounding box center [398, 204] width 38 height 14
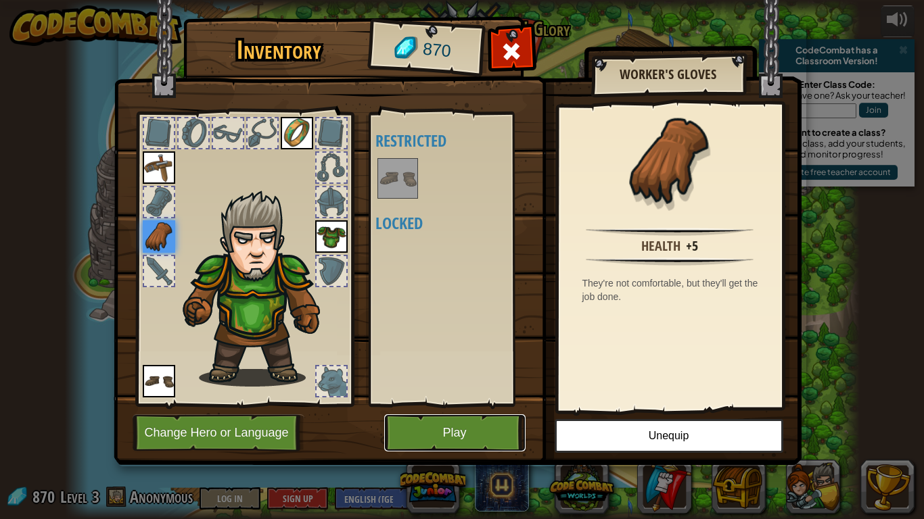
click at [433, 404] on button "Play" at bounding box center [454, 433] width 141 height 37
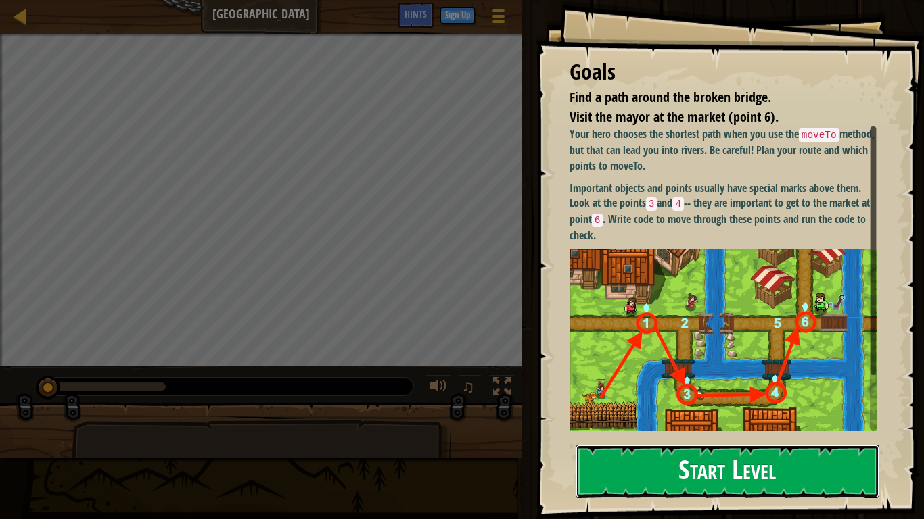
click at [773, 404] on button "Start Level" at bounding box center [728, 471] width 304 height 53
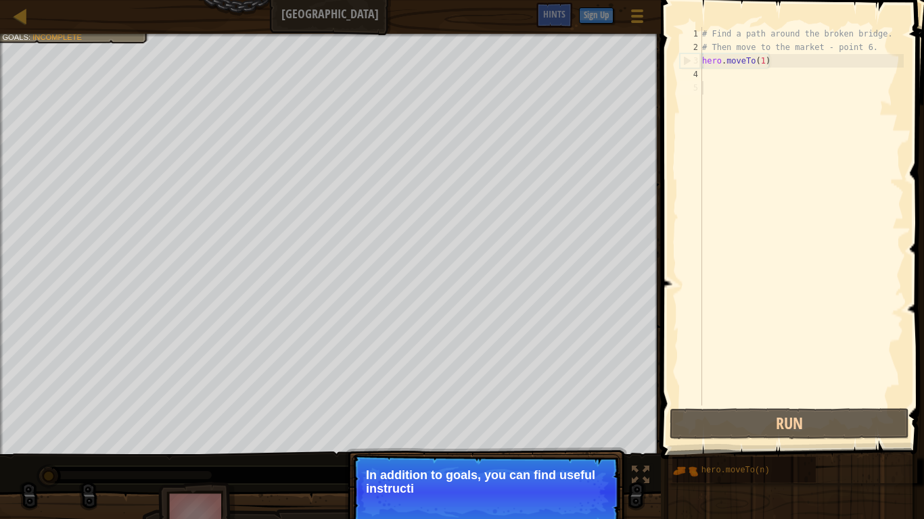
click at [734, 78] on div "# Find a path around the broken bridge. # Then move to the market - point 6. he…" at bounding box center [801, 230] width 204 height 406
click at [730, 75] on div "# Find a path around the broken bridge. # Then move to the market - point 6. he…" at bounding box center [801, 230] width 204 height 406
click at [729, 85] on div "# Find a path around the broken bridge. # Then move to the market - point 6. he…" at bounding box center [801, 230] width 204 height 406
click at [576, 404] on button "Continue" at bounding box center [581, 507] width 56 height 18
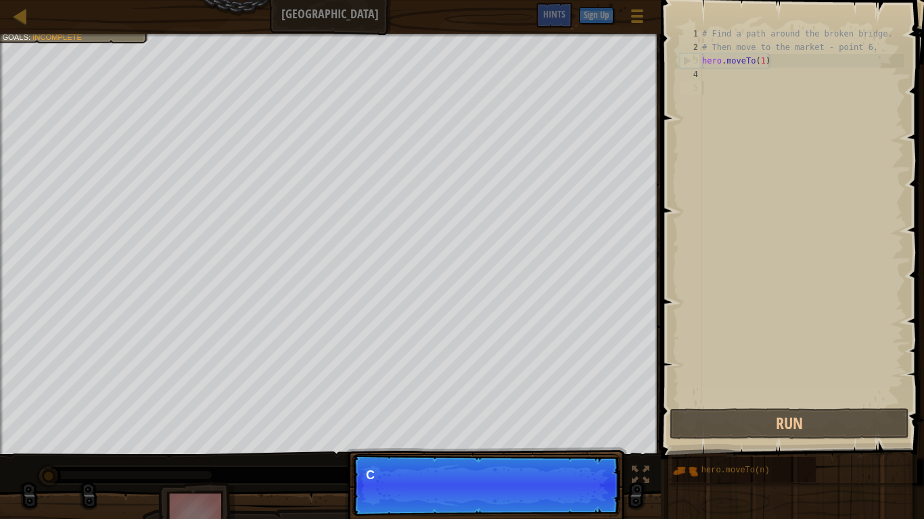
scroll to position [6, 0]
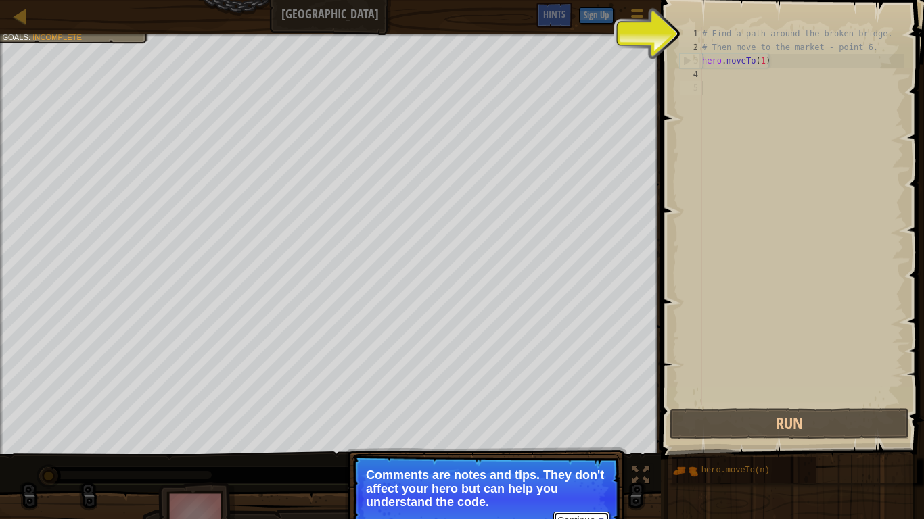
click at [584, 404] on button "Continue" at bounding box center [581, 521] width 56 height 18
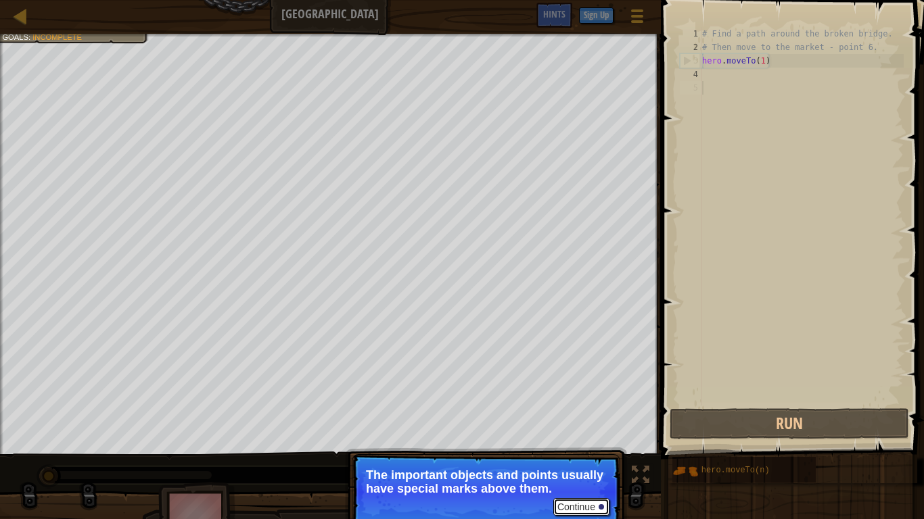
click at [572, 404] on button "Continue" at bounding box center [581, 507] width 56 height 18
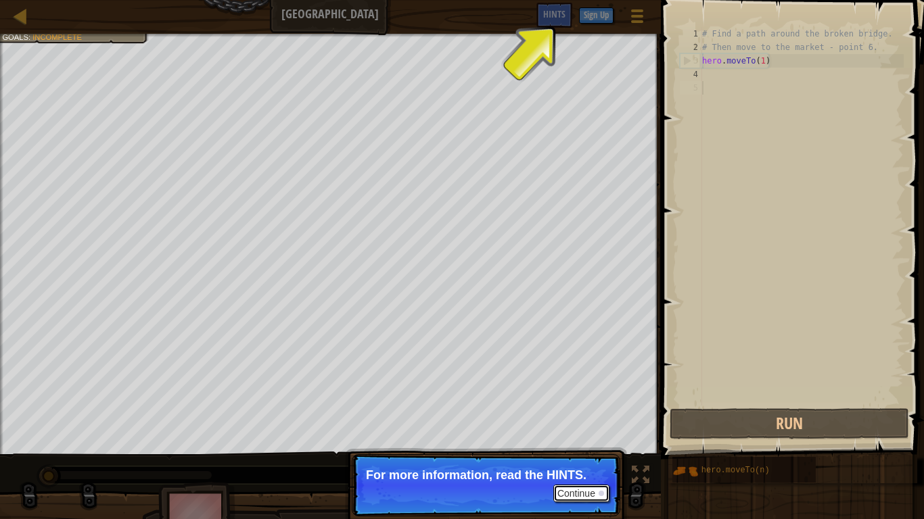
click at [577, 404] on button "Continue" at bounding box center [581, 494] width 56 height 18
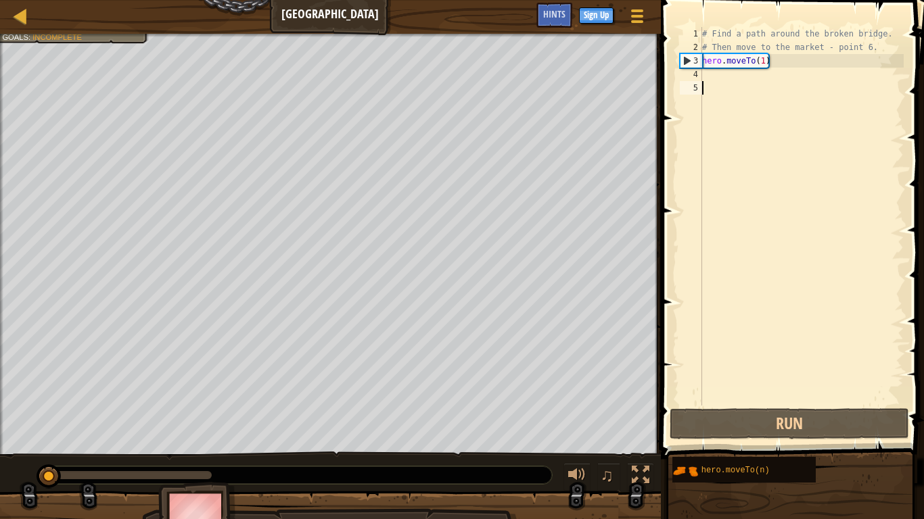
click at [740, 75] on div "# Find a path around the broken bridge. # Then move to the market - point 6. he…" at bounding box center [801, 230] width 204 height 406
click at [740, 76] on div "# Find a path around the broken bridge. # Then move to the market - point 6. he…" at bounding box center [801, 230] width 204 height 406
click at [691, 72] on div "4" at bounding box center [691, 75] width 22 height 14
click at [694, 73] on div "4" at bounding box center [691, 75] width 22 height 14
click at [710, 68] on div "# Find a path around the broken bridge. # Then move to the market - point 6. he…" at bounding box center [801, 230] width 204 height 406
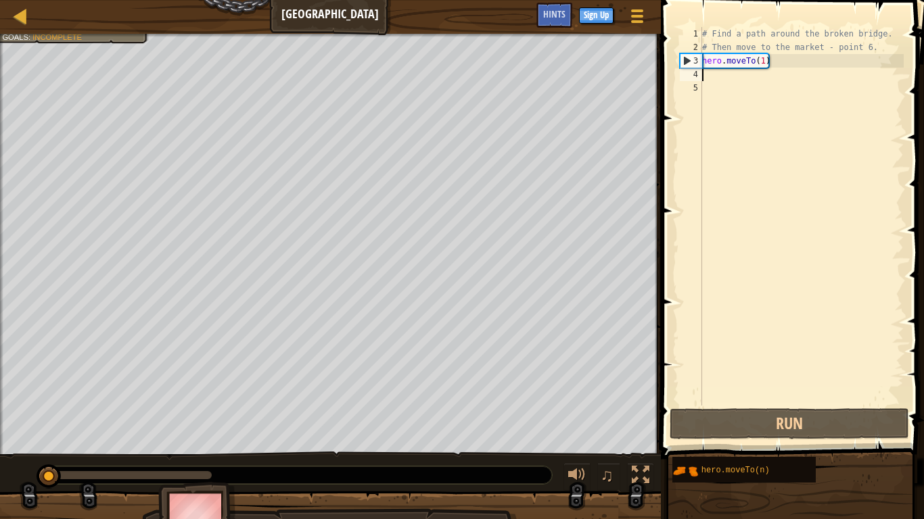
click at [710, 76] on div "# Find a path around the broken bridge. # Then move to the market - point 6. he…" at bounding box center [801, 230] width 204 height 406
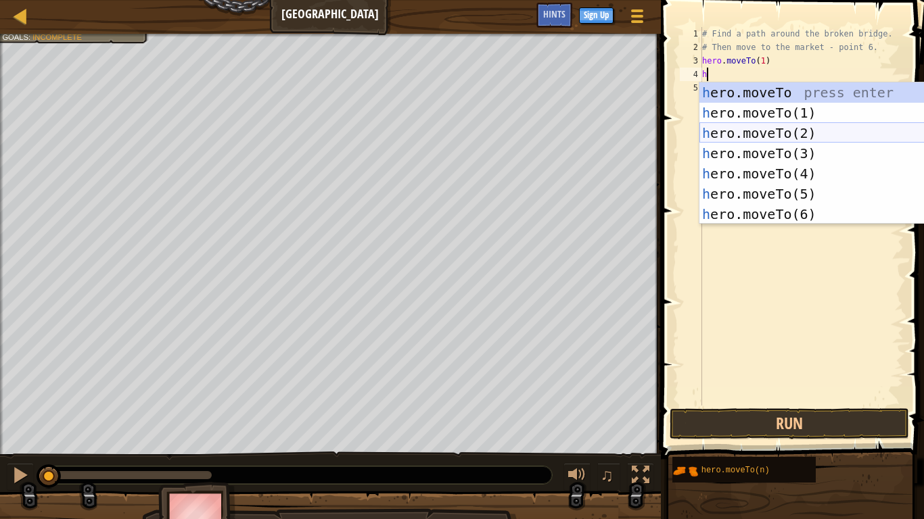
click at [783, 129] on div "h ero.moveTo press enter h ero.moveTo(1) press enter h ero.moveTo(2) press ente…" at bounding box center [827, 174] width 256 height 183
type textarea "hero.moveTo(2)"
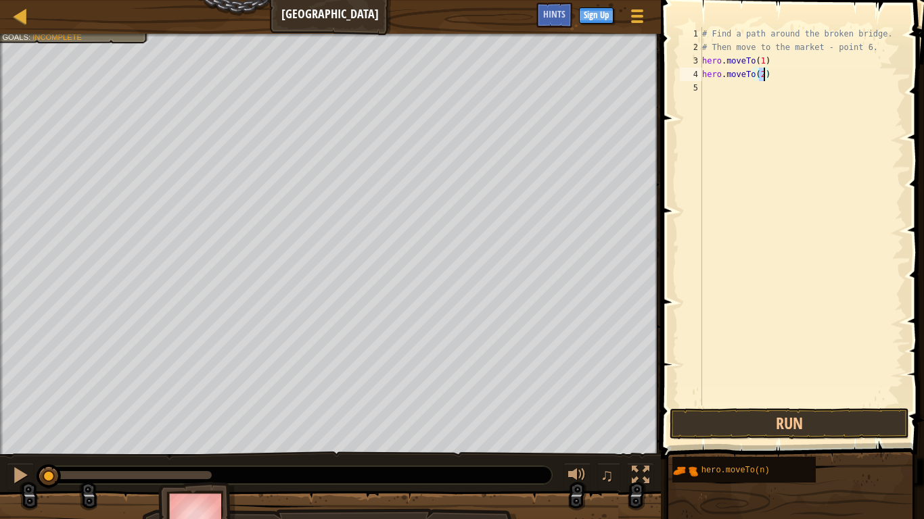
click at [715, 89] on div "# Find a path around the broken bridge. # Then move to the market - point 6. he…" at bounding box center [801, 230] width 204 height 406
click at [713, 89] on div "# Find a path around the broken bridge. # Then move to the market - point 6. he…" at bounding box center [801, 230] width 204 height 406
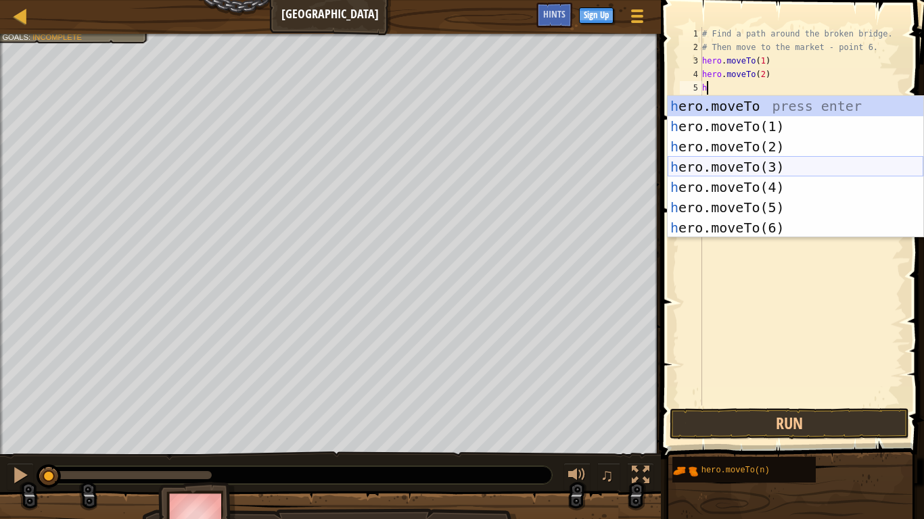
click at [738, 166] on div "h ero.moveTo press enter h ero.moveTo(1) press enter h ero.moveTo(2) press ente…" at bounding box center [796, 187] width 256 height 183
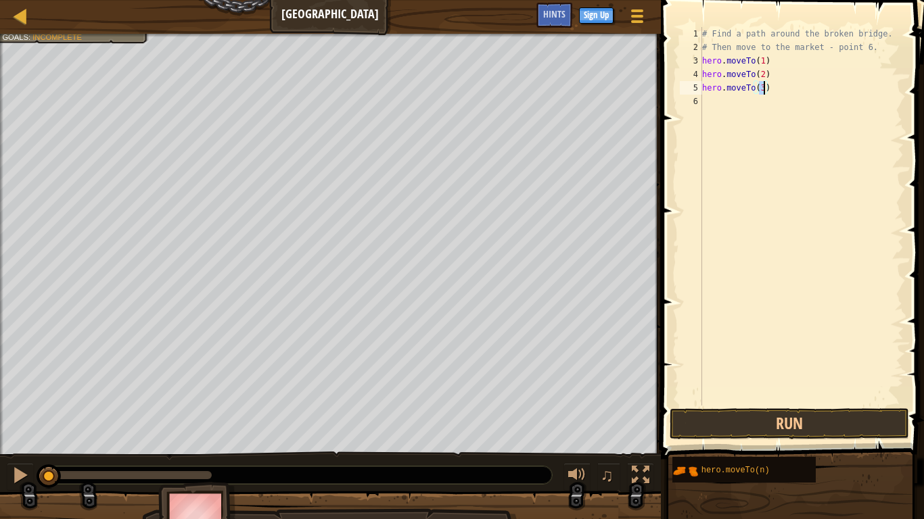
click at [766, 91] on div "# Find a path around the broken bridge. # Then move to the market - point 6. he…" at bounding box center [801, 216] width 204 height 379
click at [766, 91] on div "# Find a path around the broken bridge. # Then move to the market - point 6. he…" at bounding box center [801, 230] width 204 height 406
click at [766, 91] on div "# Find a path around the broken bridge. # Then move to the market - point 6. he…" at bounding box center [801, 216] width 204 height 379
click at [766, 91] on div "# Find a path around the broken bridge. # Then move to the market - point 6. he…" at bounding box center [801, 230] width 204 height 406
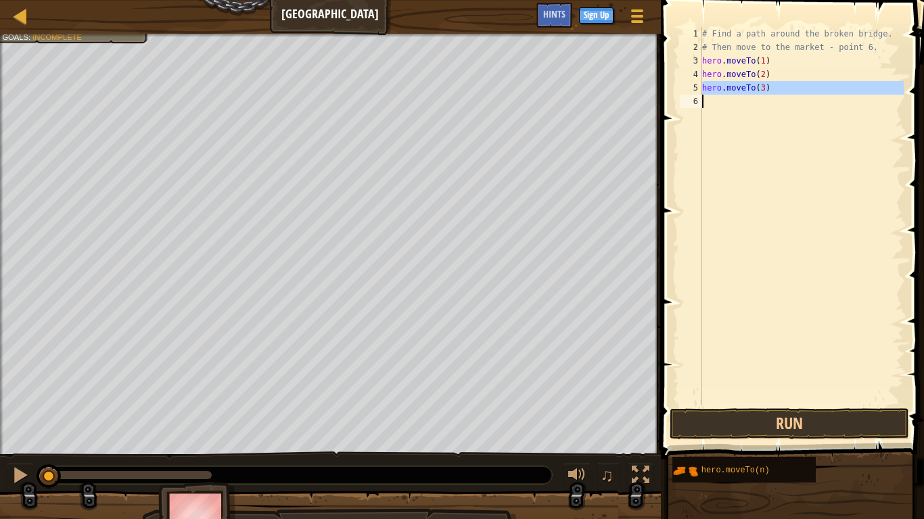
click at [766, 91] on div "# Find a path around the broken bridge. # Then move to the market - point 6. he…" at bounding box center [801, 216] width 204 height 379
click at [766, 91] on div "# Find a path around the broken bridge. # Then move to the market - point 6. he…" at bounding box center [801, 230] width 204 height 406
click at [766, 91] on div "# Find a path around the broken bridge. # Then move to the market - point 6. he…" at bounding box center [801, 216] width 204 height 379
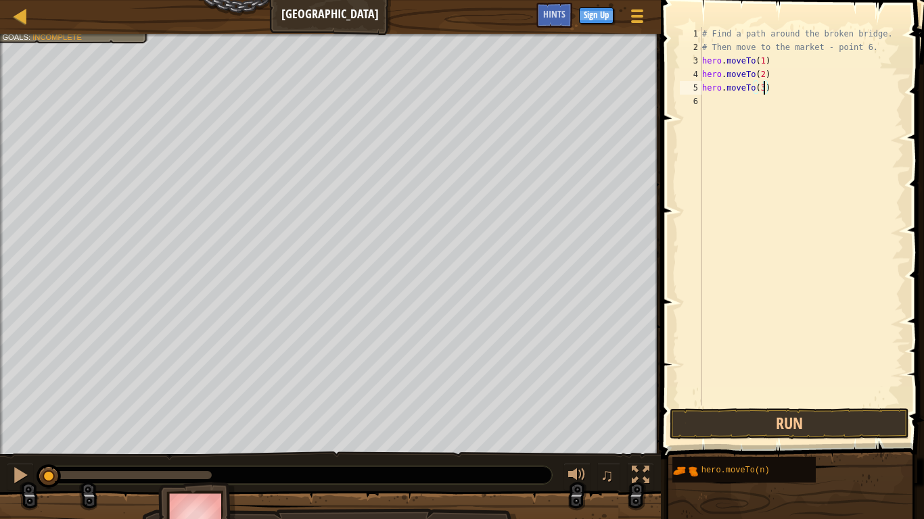
click at [766, 91] on div "# Find a path around the broken bridge. # Then move to the market - point 6. he…" at bounding box center [801, 230] width 204 height 406
type textarea "hero.moveTo(3)"
click at [756, 79] on div "# Find a path around the broken bridge. # Then move to the market - point 6. he…" at bounding box center [801, 230] width 204 height 406
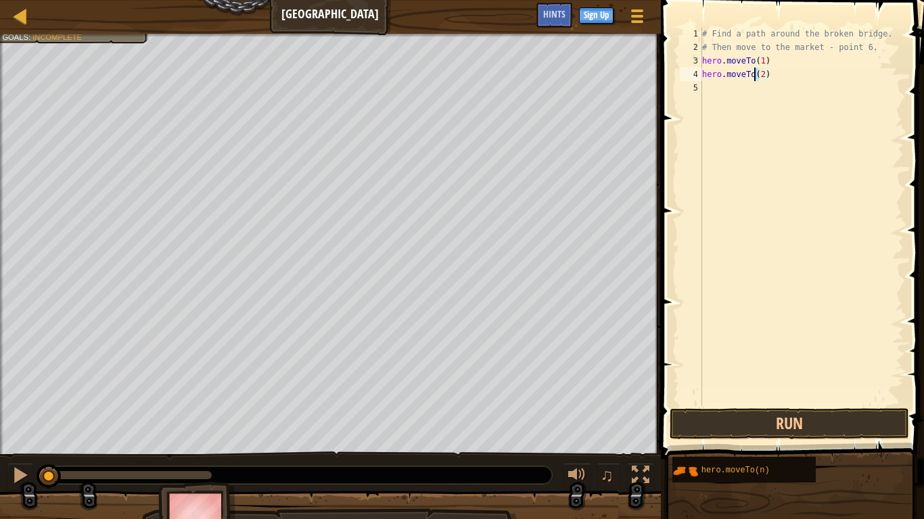
click at [756, 78] on div "# Find a path around the broken bridge. # Then move to the market - point 6. he…" at bounding box center [801, 216] width 204 height 379
click at [756, 78] on div "# Find a path around the broken bridge. # Then move to the market - point 6. he…" at bounding box center [801, 230] width 204 height 406
type textarea "hero.moveTo(2)"
click at [734, 77] on div "# Find a path around the broken bridge. # Then move to the market - point 6. he…" at bounding box center [801, 230] width 204 height 406
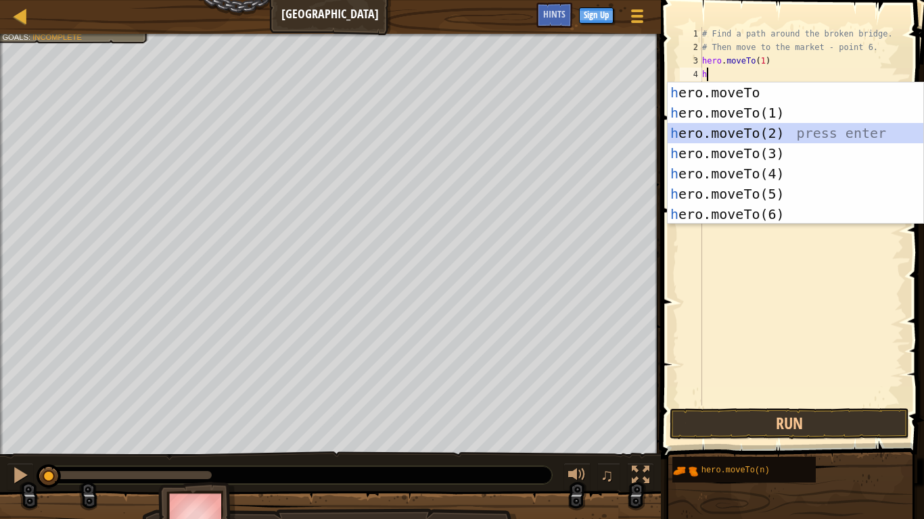
click at [745, 132] on div "h ero.moveTo press enter h ero.moveTo(1) press enter h ero.moveTo(2) press ente…" at bounding box center [796, 174] width 256 height 183
type textarea "hero.moveTo(2)"
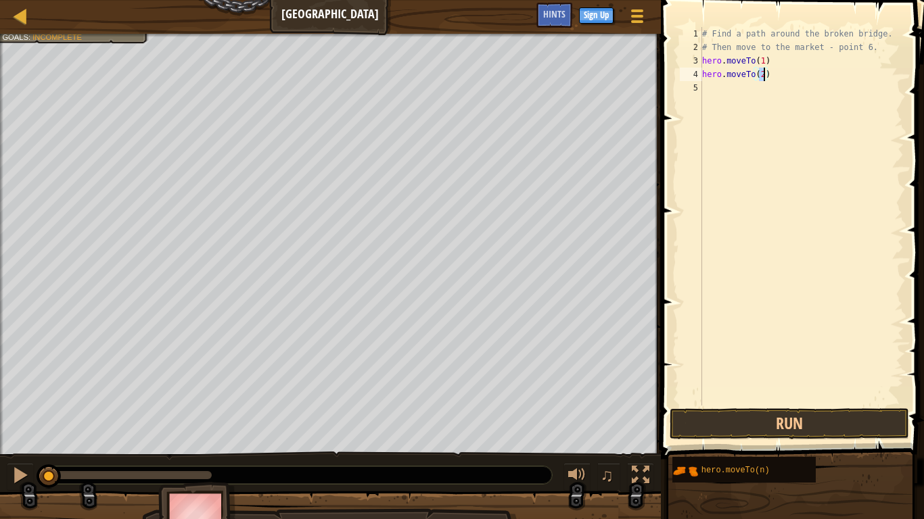
click at [743, 87] on div "# Find a path around the broken bridge. # Then move to the market - point 6. he…" at bounding box center [801, 230] width 204 height 406
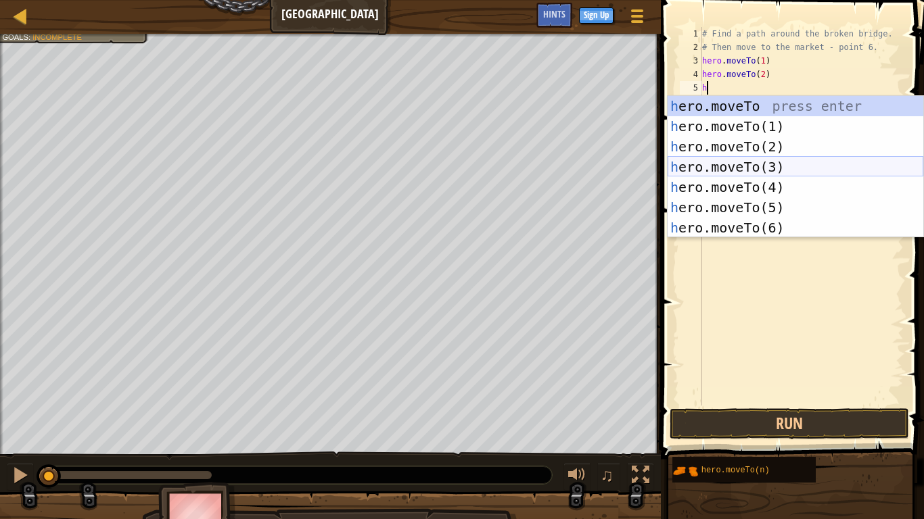
click at [745, 157] on div "h ero.moveTo press enter h ero.moveTo(1) press enter h ero.moveTo(2) press ente…" at bounding box center [796, 187] width 256 height 183
type textarea "hero.moveTo(3)"
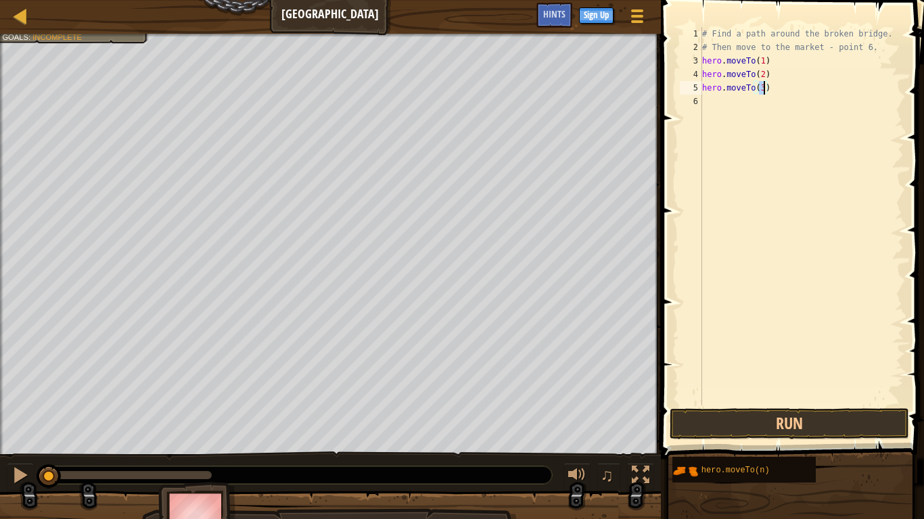
click at [751, 98] on div "# Find a path around the broken bridge. # Then move to the market - point 6. he…" at bounding box center [801, 230] width 204 height 406
click at [751, 99] on div "# Find a path around the broken bridge. # Then move to the market - point 6. he…" at bounding box center [801, 230] width 204 height 406
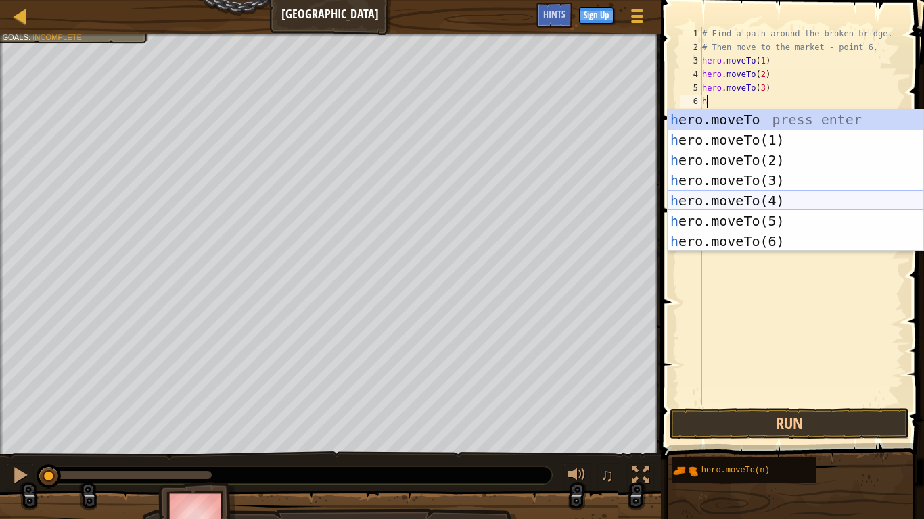
click at [789, 196] on div "h ero.moveTo press enter h ero.moveTo(1) press enter h ero.moveTo(2) press ente…" at bounding box center [796, 201] width 256 height 183
type textarea "hero.moveTo(4)"
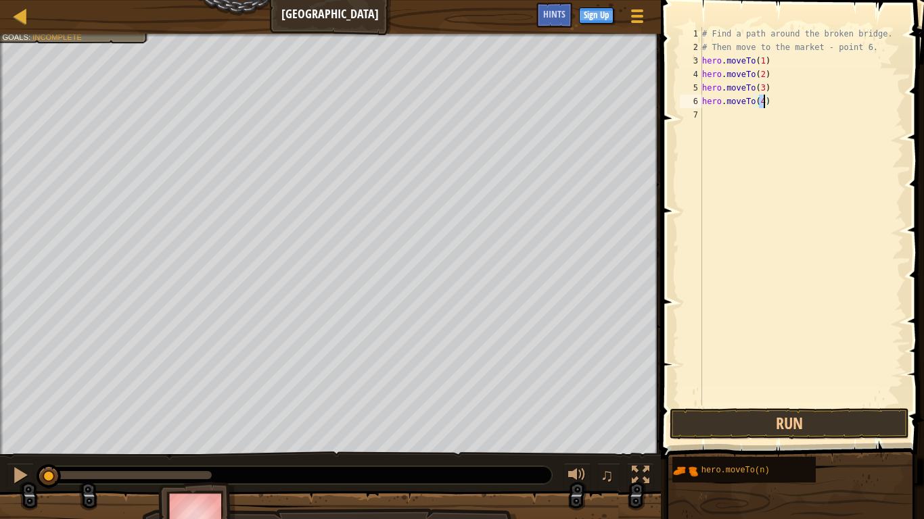
click at [736, 118] on div "# Find a path around the broken bridge. # Then move to the market - point 6. he…" at bounding box center [801, 230] width 204 height 406
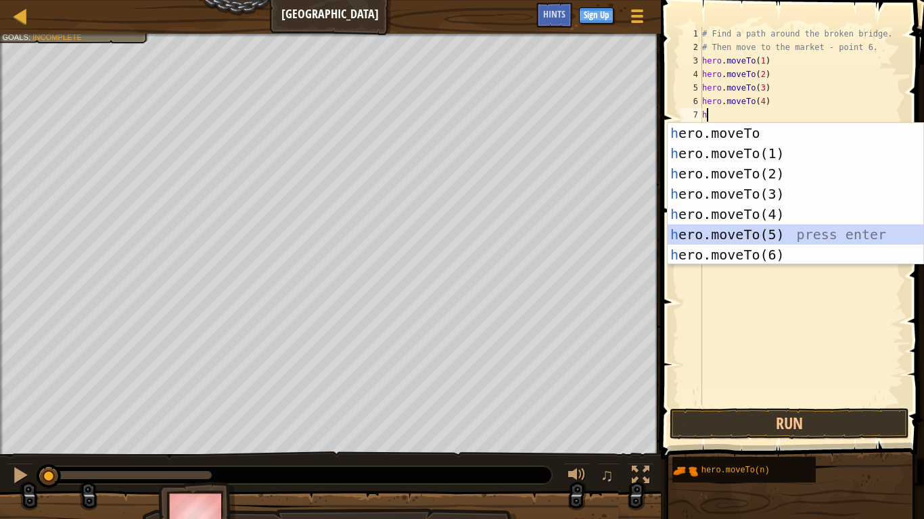
click at [717, 230] on div "h ero.moveTo press enter h ero.moveTo(1) press enter h ero.moveTo(2) press ente…" at bounding box center [796, 214] width 256 height 183
type textarea "hero.moveTo(5)"
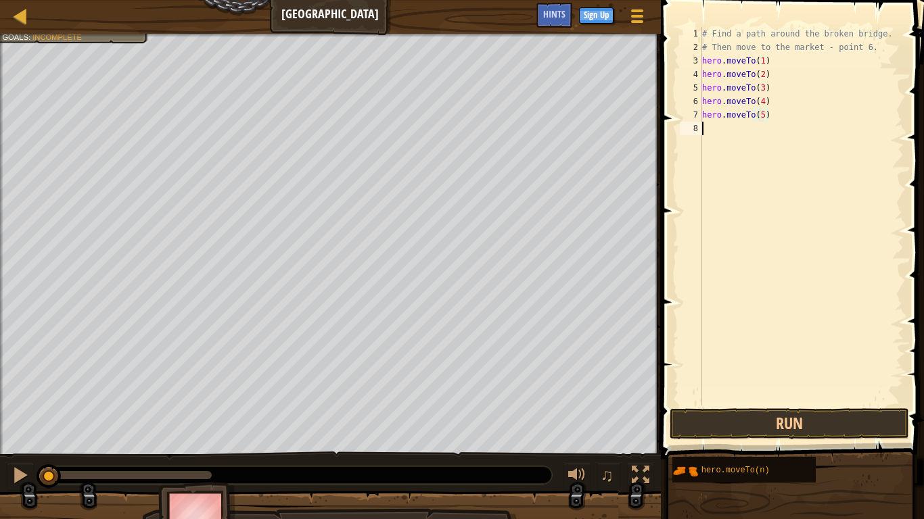
click at [730, 131] on div "# Find a path around the broken bridge. # Then move to the market - point 6. he…" at bounding box center [801, 230] width 204 height 406
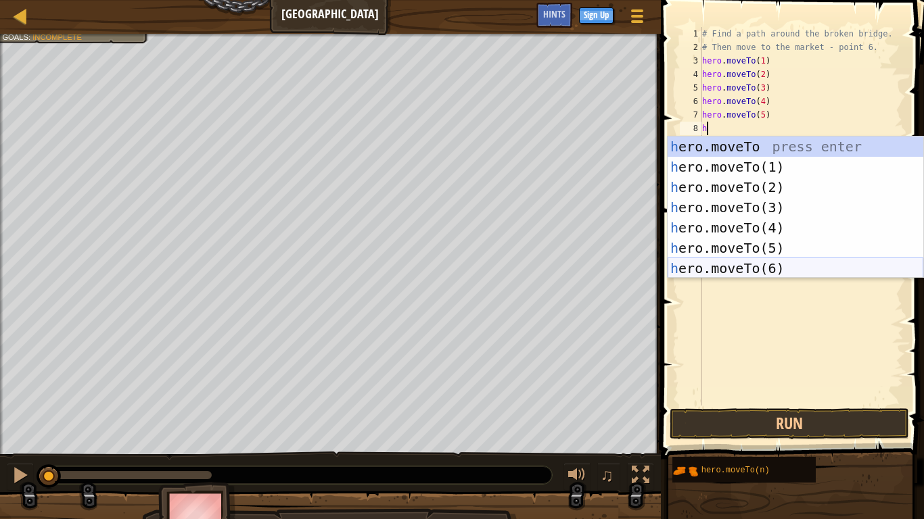
click at [757, 268] on div "h ero.moveTo press enter h ero.moveTo(1) press enter h ero.moveTo(2) press ente…" at bounding box center [796, 228] width 256 height 183
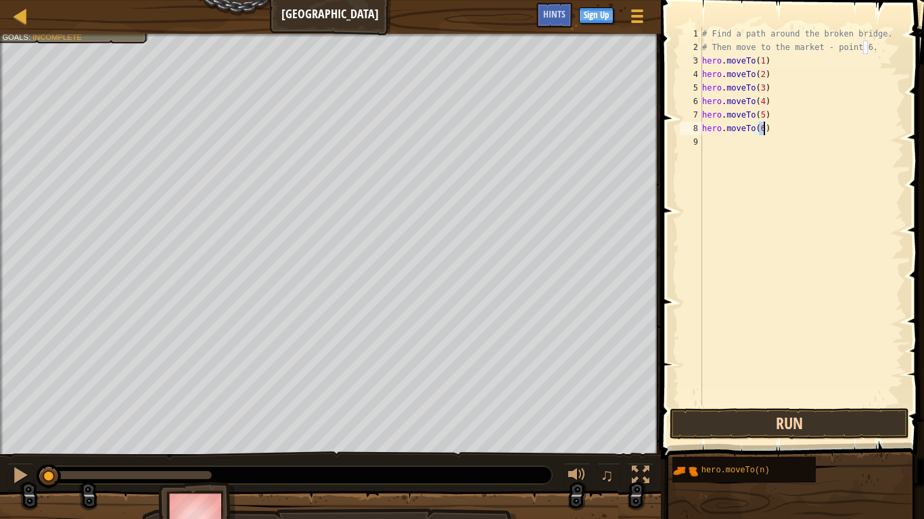
type textarea "hero.moveTo(6)"
click at [785, 404] on button "Run" at bounding box center [789, 424] width 239 height 31
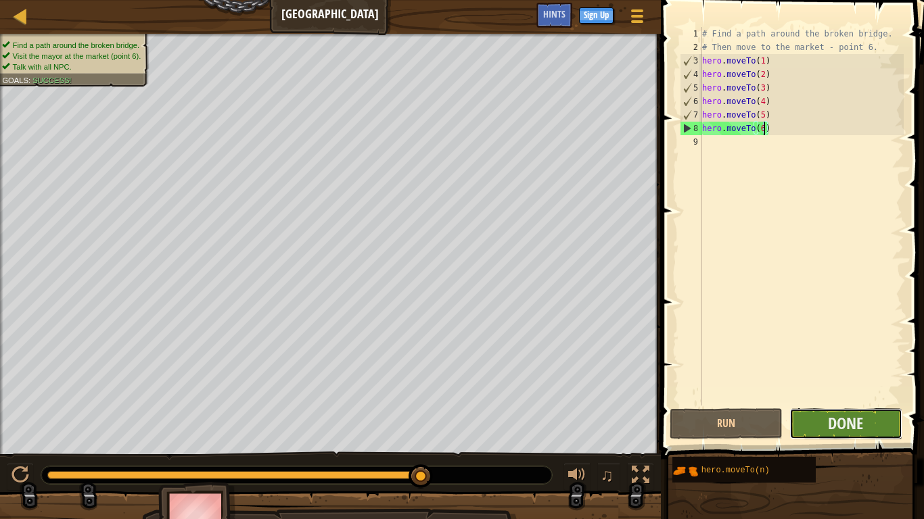
click at [884, 404] on button "Done" at bounding box center [845, 424] width 113 height 31
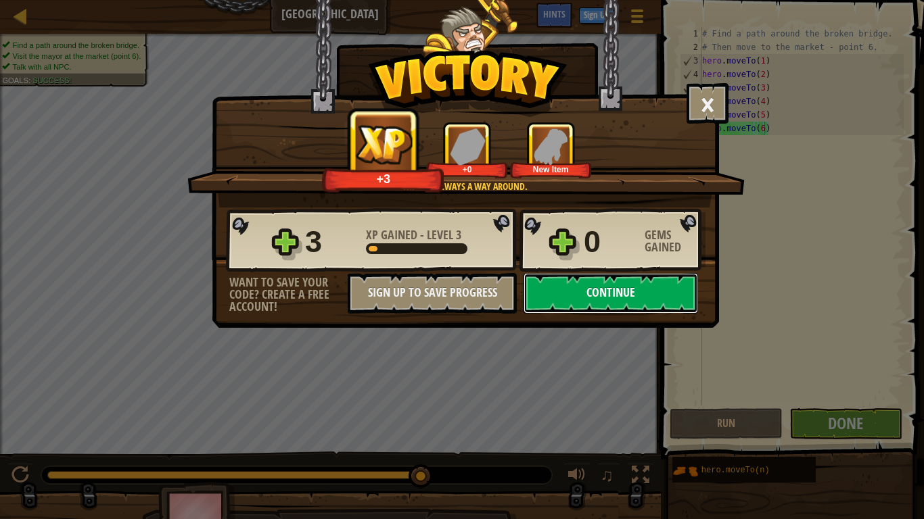
click at [595, 301] on button "Continue" at bounding box center [611, 293] width 175 height 41
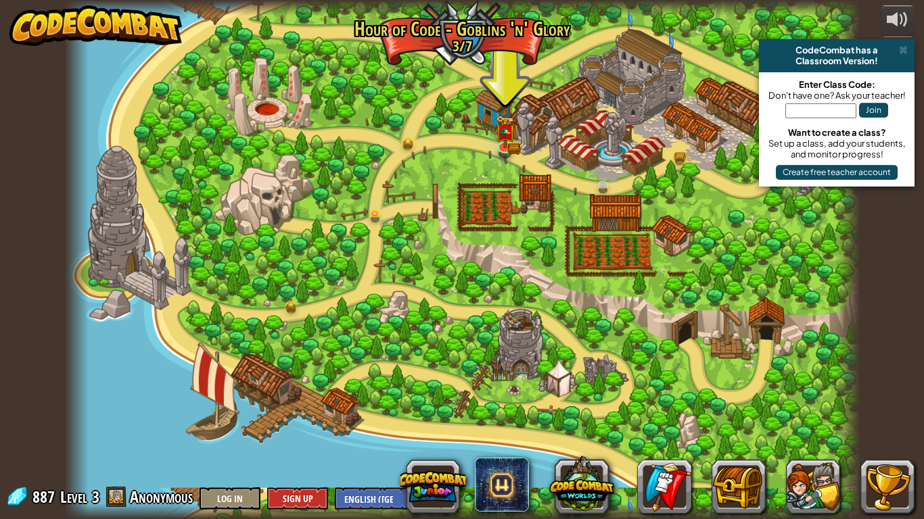
click at [897, 50] on div "CodeCombat has a" at bounding box center [836, 50] width 145 height 11
click at [903, 51] on span at bounding box center [903, 50] width 9 height 11
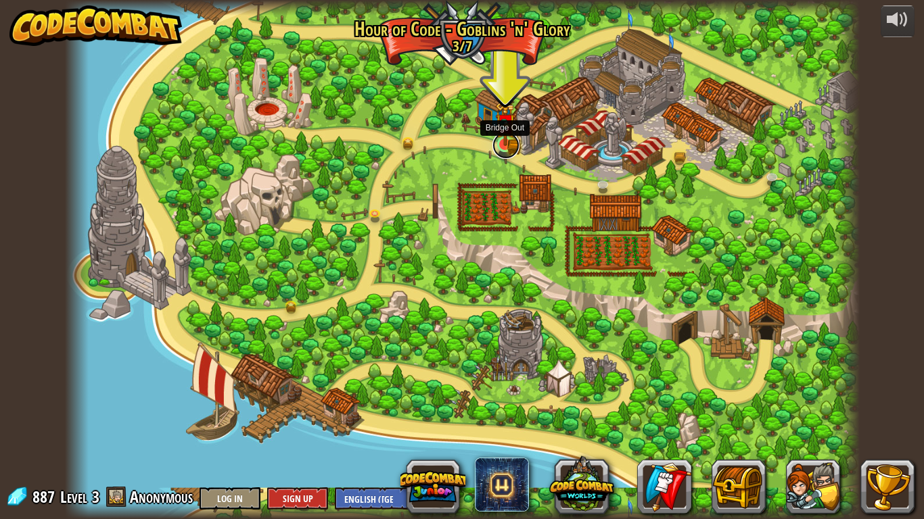
click at [503, 148] on link at bounding box center [505, 145] width 27 height 27
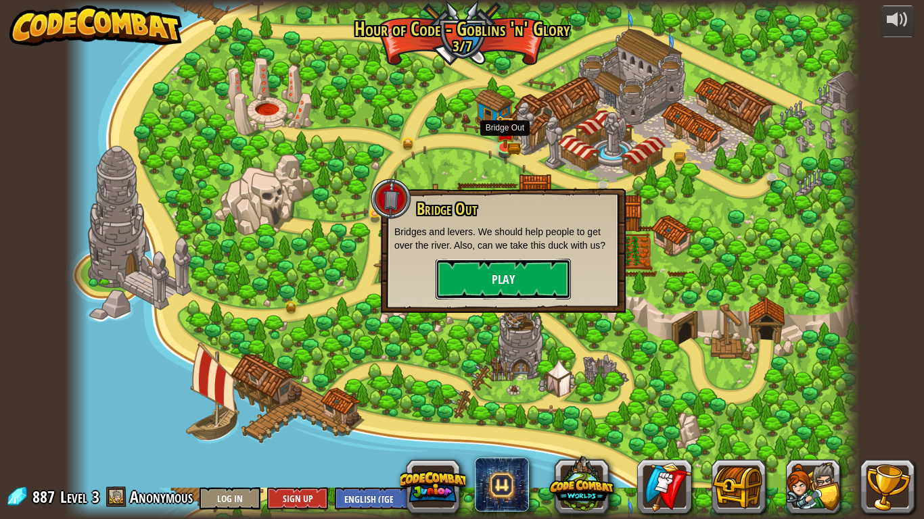
click at [513, 273] on button "Play" at bounding box center [503, 279] width 135 height 41
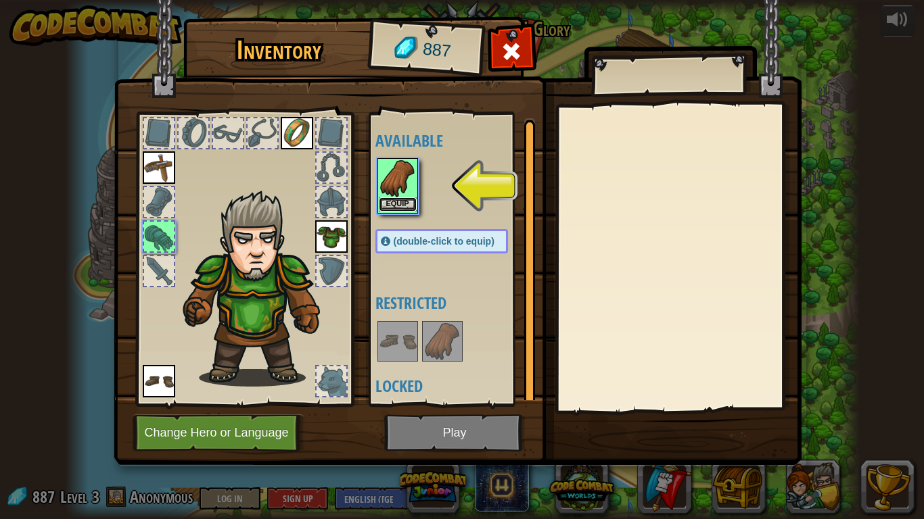
click at [390, 198] on button "Equip" at bounding box center [398, 204] width 38 height 14
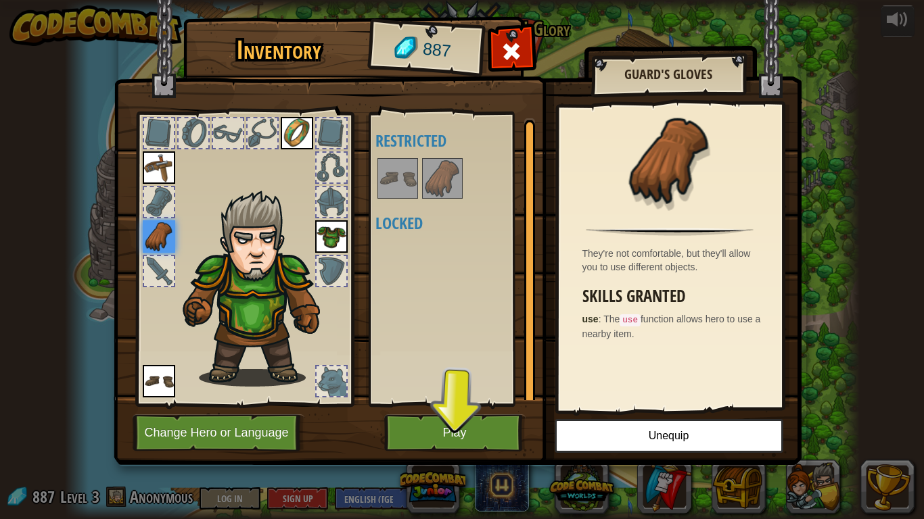
click at [150, 231] on img at bounding box center [159, 236] width 32 height 32
click at [652, 404] on button "Unequip" at bounding box center [669, 436] width 229 height 34
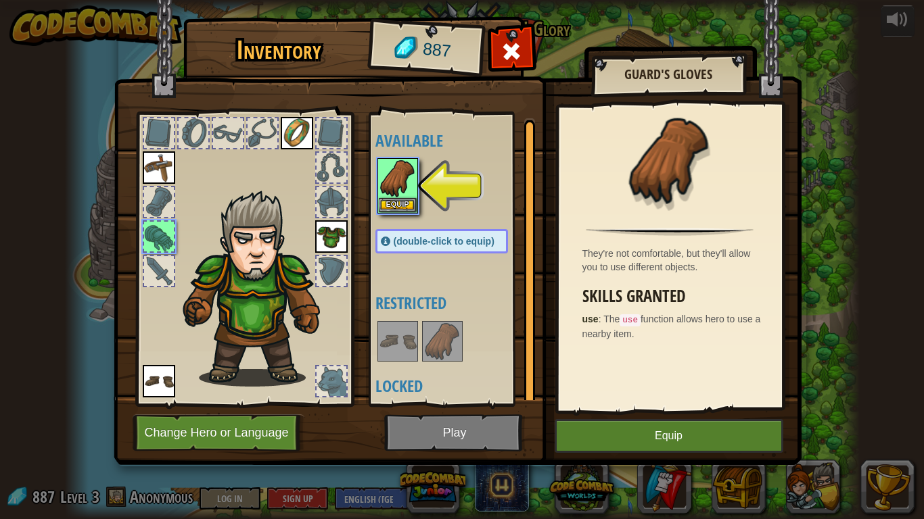
click at [453, 335] on img at bounding box center [442, 342] width 38 height 38
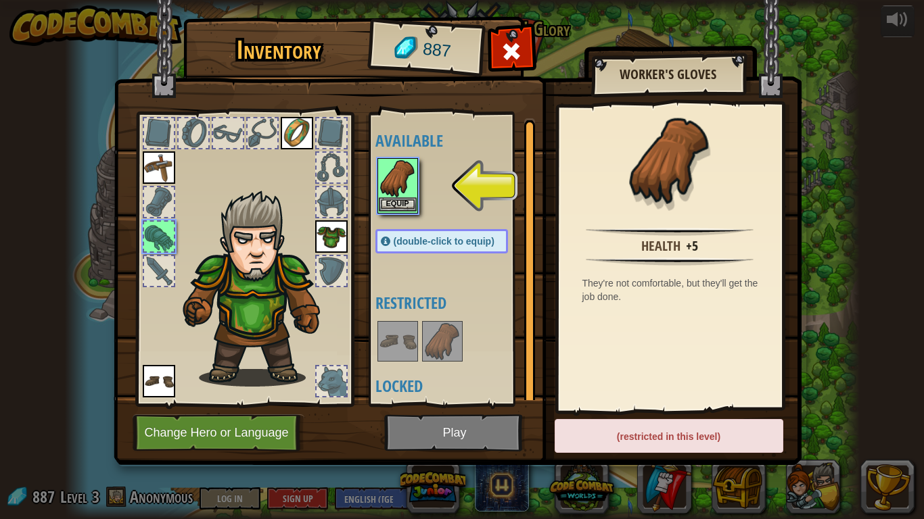
click at [400, 172] on img at bounding box center [398, 179] width 38 height 38
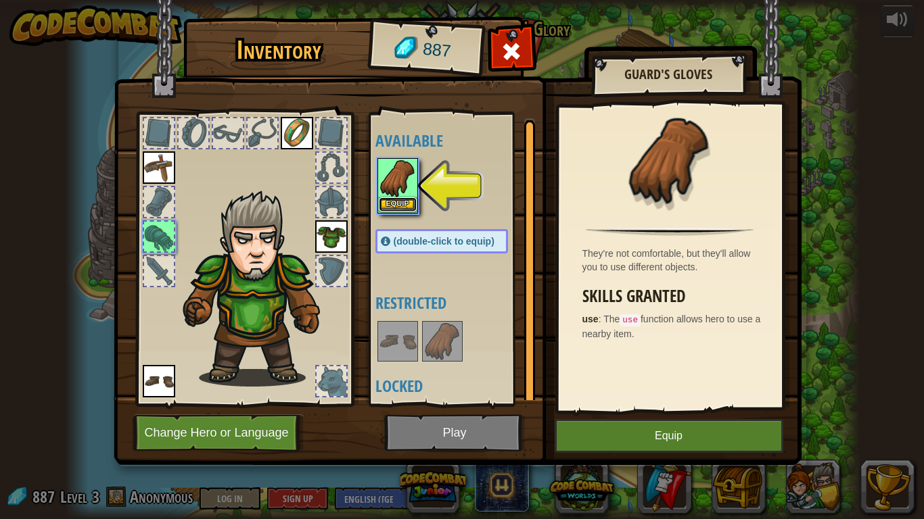
click at [404, 199] on button "Equip" at bounding box center [398, 204] width 38 height 14
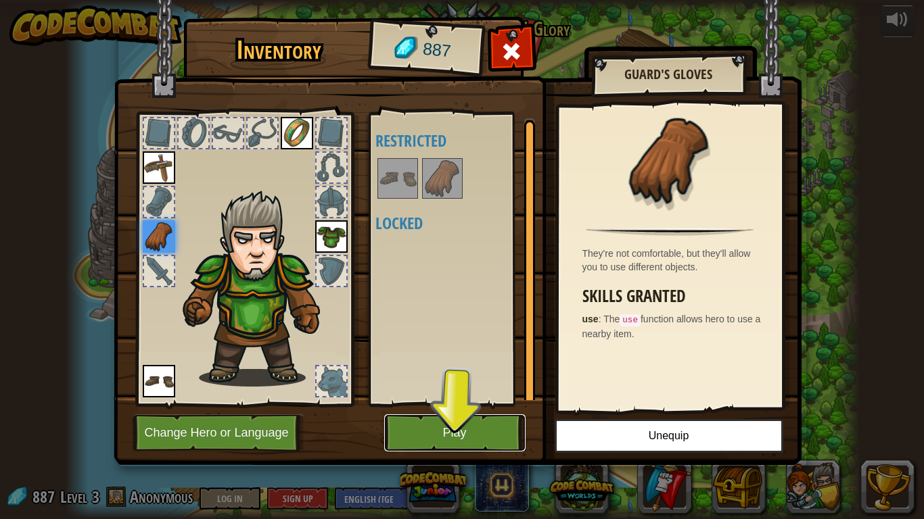
click at [488, 404] on button "Play" at bounding box center [454, 433] width 141 height 37
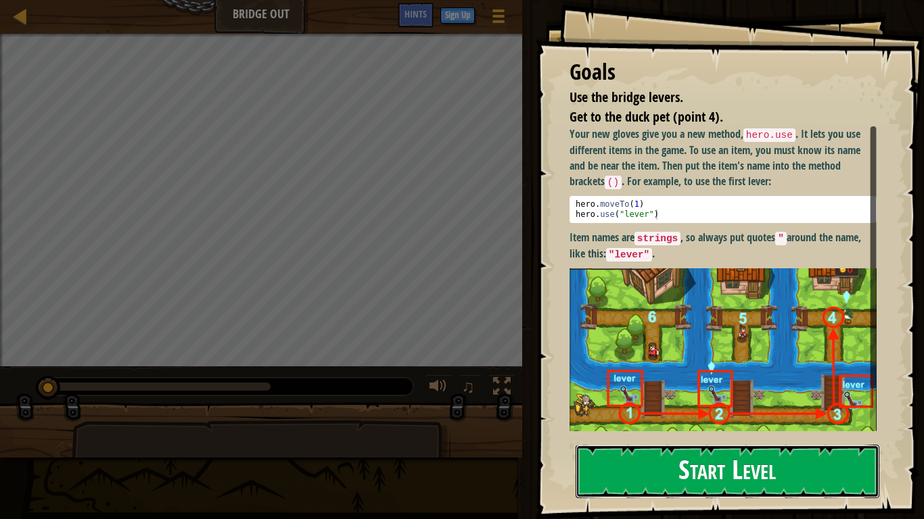
click at [650, 404] on button "Start Level" at bounding box center [728, 471] width 304 height 53
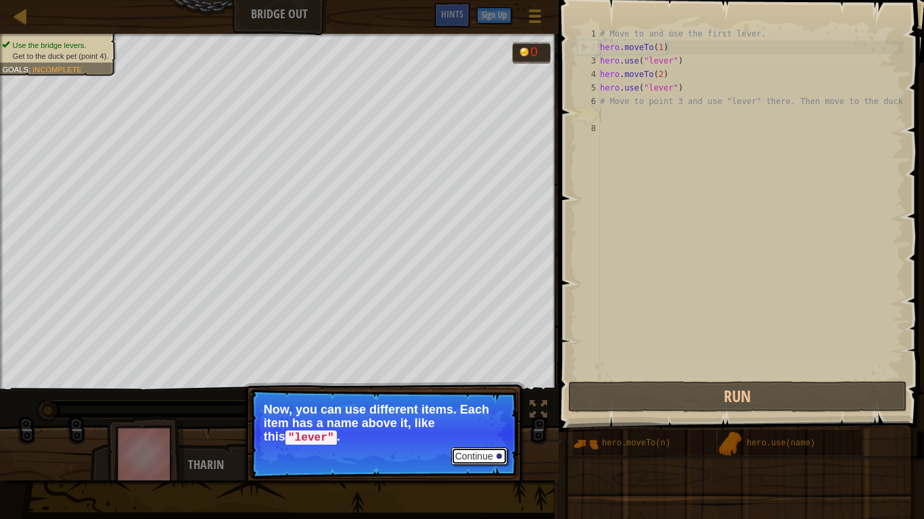
click at [458, 404] on button "Continue" at bounding box center [479, 457] width 56 height 18
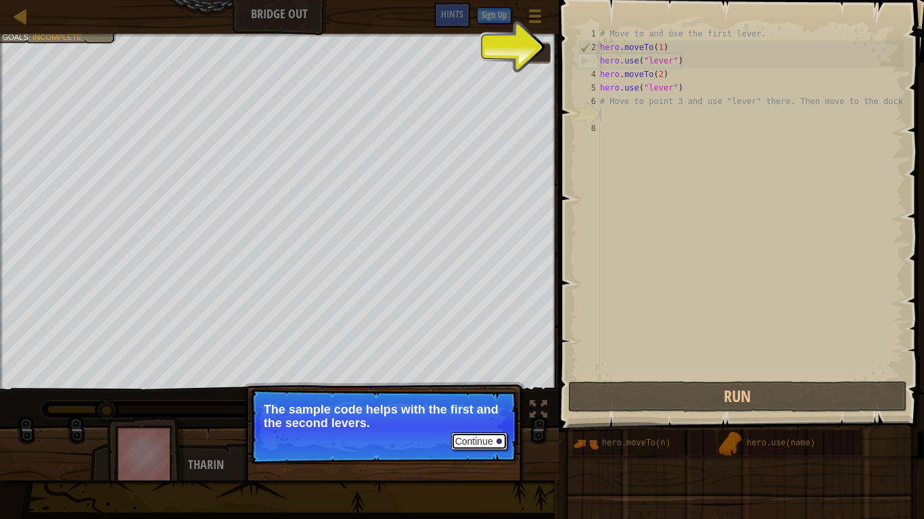
click at [484, 404] on button "Continue" at bounding box center [479, 442] width 56 height 18
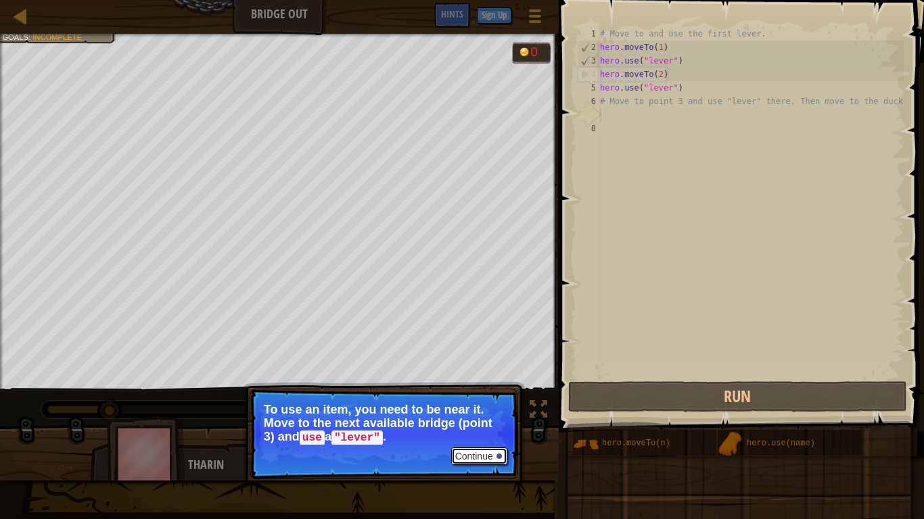
click at [485, 404] on button "Continue" at bounding box center [479, 457] width 56 height 18
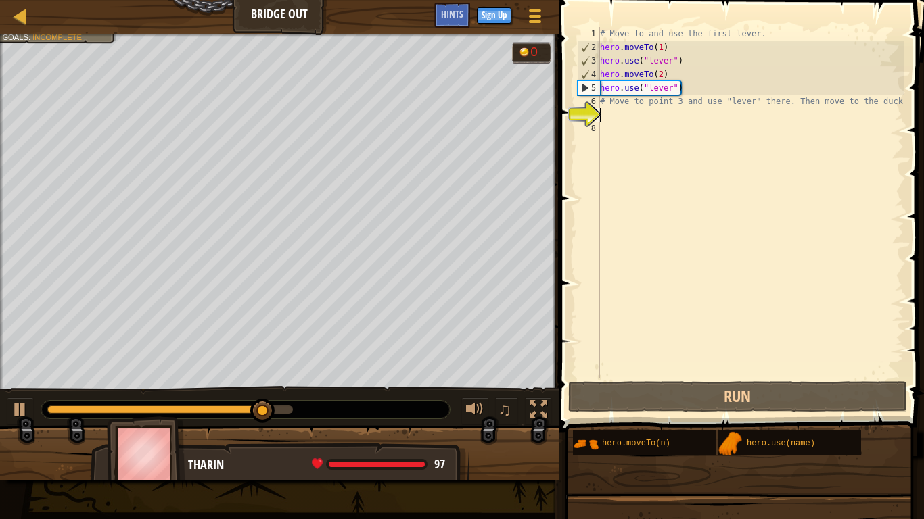
click at [635, 87] on div "# Move to and use the first lever. hero . moveTo ( 1 ) hero . use ( "lever" ) h…" at bounding box center [750, 216] width 306 height 379
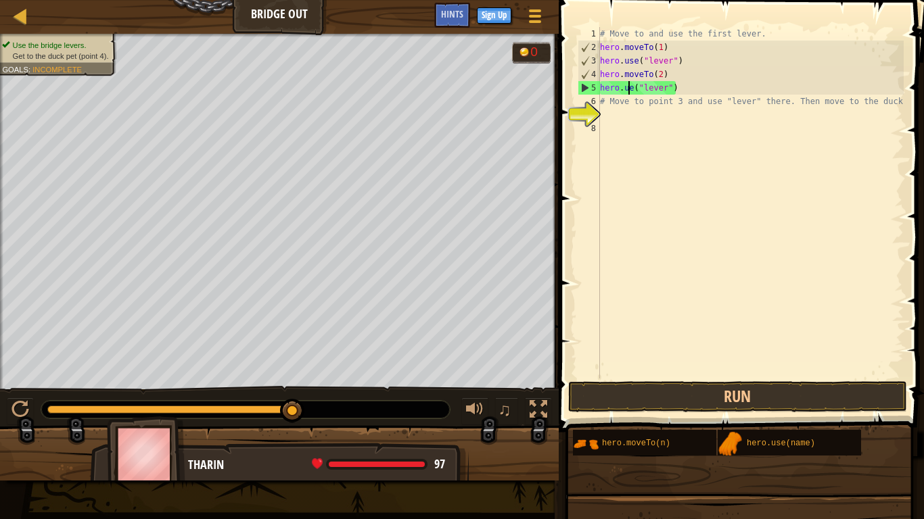
click at [651, 90] on div "# Move to and use the first lever. hero . moveTo ( 1 ) hero . use ( "lever" ) h…" at bounding box center [750, 216] width 306 height 379
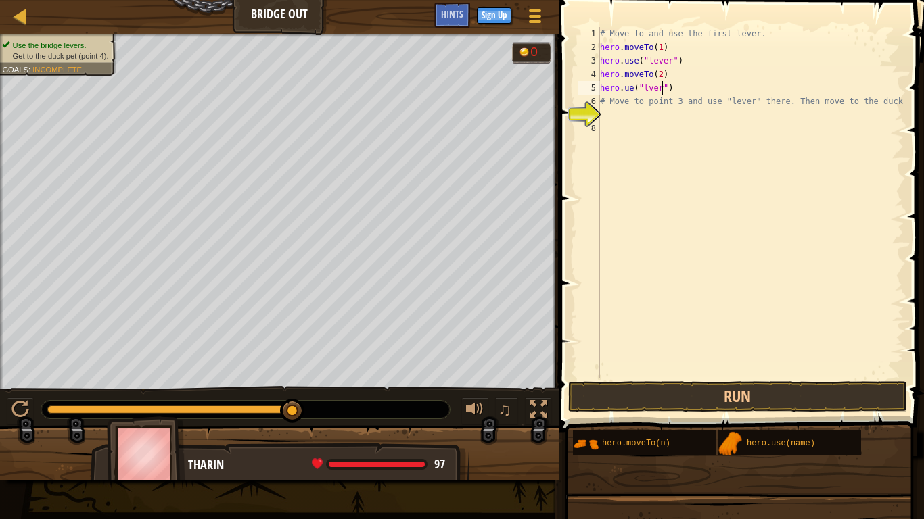
click at [663, 89] on div "# Move to and use the first lever. hero . moveTo ( 1 ) hero . use ( "lever" ) h…" at bounding box center [750, 216] width 306 height 379
click at [674, 88] on div "# Move to and use the first lever. hero . moveTo ( 1 ) hero . use ( "lever" ) h…" at bounding box center [750, 216] width 306 height 379
type textarea "h"
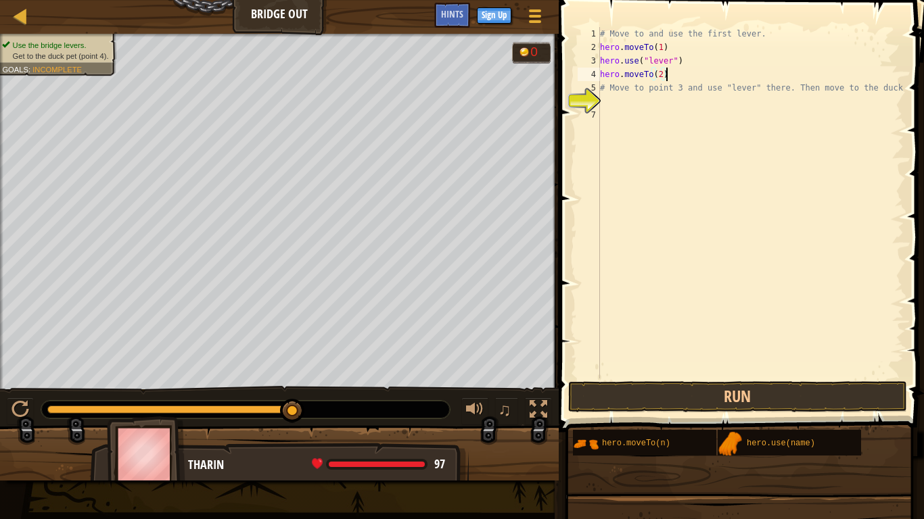
scroll to position [6, 9]
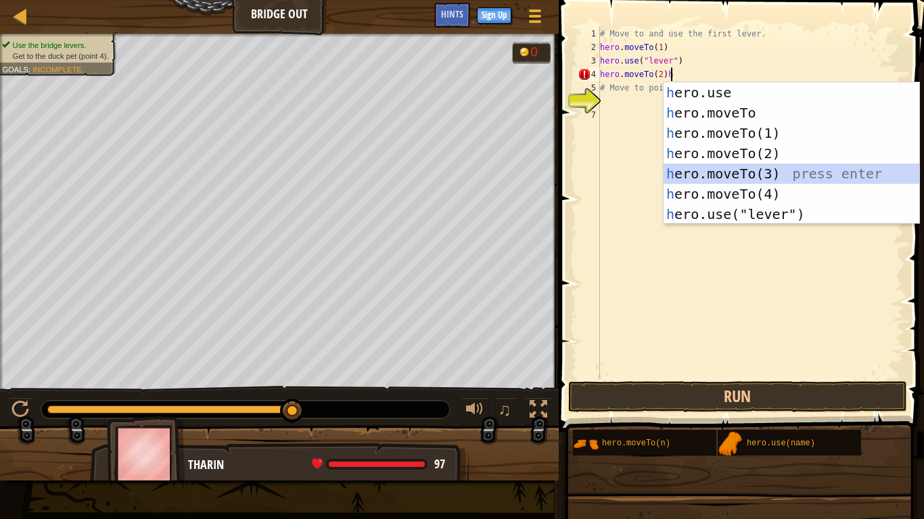
click at [757, 168] on div "h ero.use press enter h ero.moveTo press enter h ero.moveTo(1) press enter h er…" at bounding box center [792, 174] width 256 height 183
type textarea "hero.moveTo(2)hero.moveTo(3)"
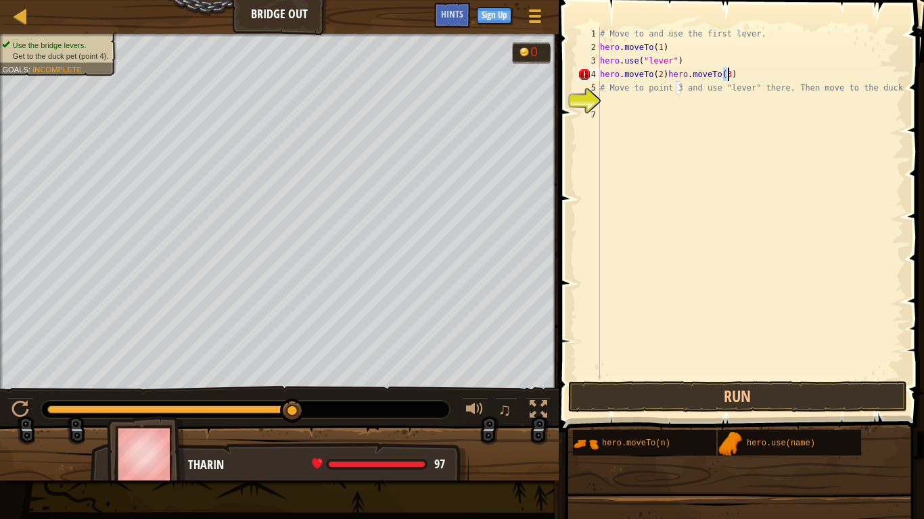
click at [603, 104] on div "# Move to and use the first lever. hero . moveTo ( 1 ) hero . use ( "lever" ) h…" at bounding box center [750, 216] width 306 height 379
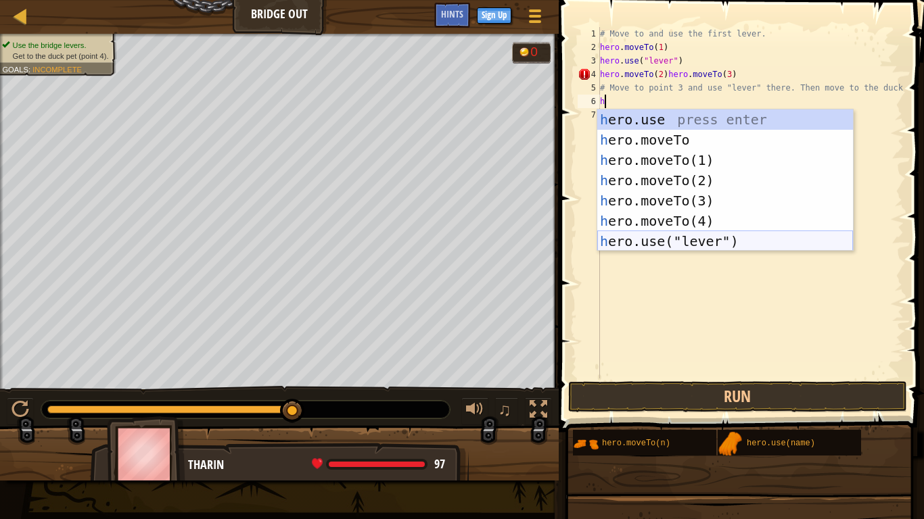
click at [753, 237] on div "h ero.use press enter h ero.moveTo press enter h ero.moveTo(1) press enter h er…" at bounding box center [725, 201] width 256 height 183
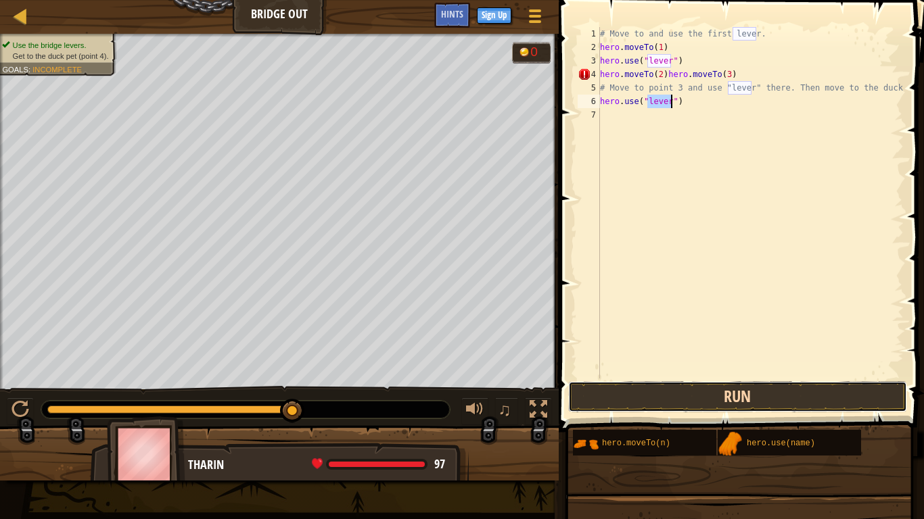
click at [755, 394] on button "Run" at bounding box center [737, 396] width 339 height 31
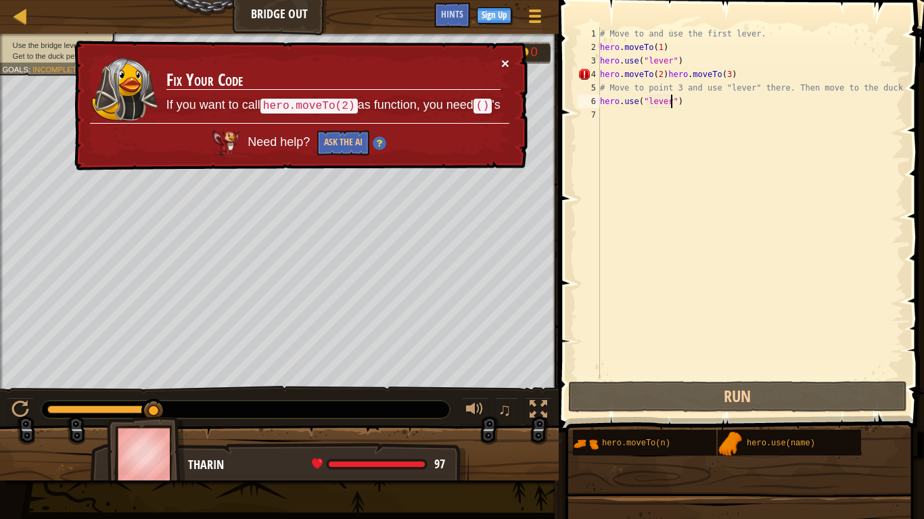
click at [507, 57] on button "×" at bounding box center [505, 63] width 8 height 14
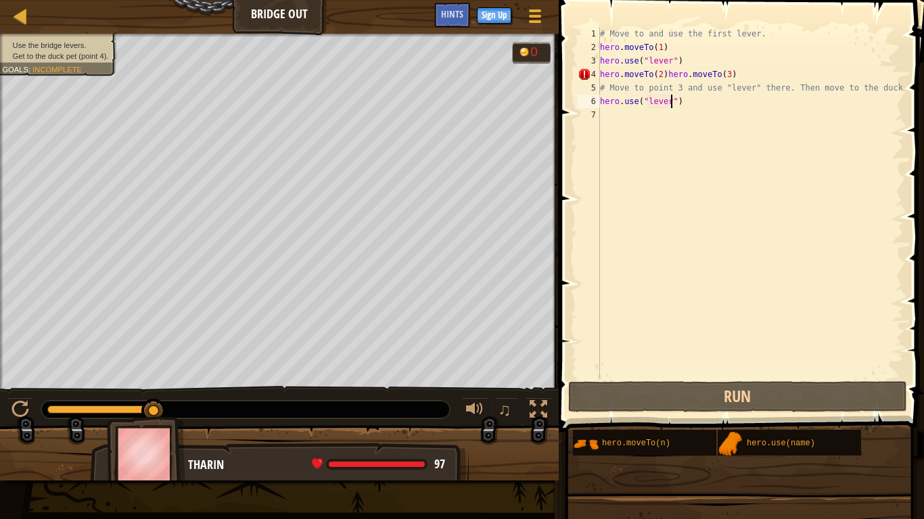
click at [688, 99] on div "# Move to and use the first lever. hero . moveTo ( 1 ) hero . use ( "lever" ) h…" at bounding box center [750, 216] width 306 height 379
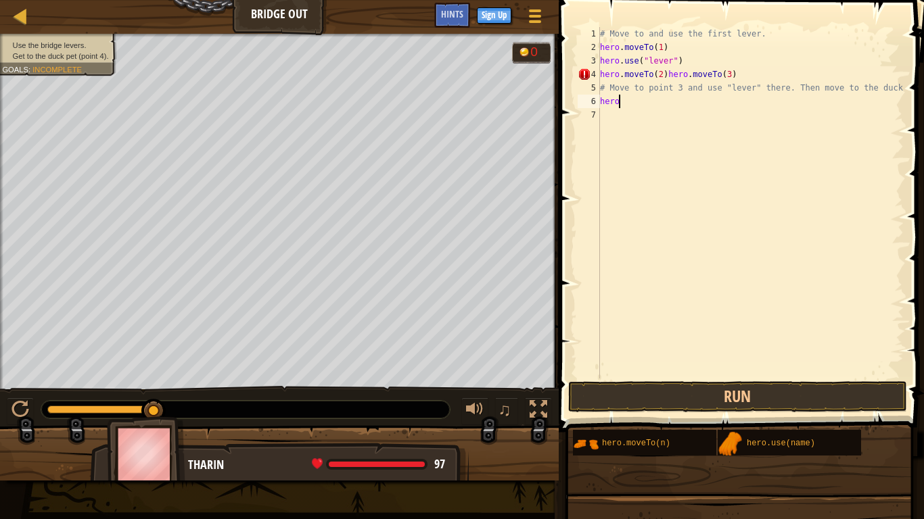
type textarea "h"
click at [896, 87] on div "# Move to and use the first lever. hero . moveTo ( 1 ) hero . use ( "lever" ) h…" at bounding box center [750, 216] width 306 height 379
click at [816, 91] on div "# Move to and use the first lever. hero . moveTo ( 1 ) hero . use ( "lever" ) h…" at bounding box center [750, 216] width 306 height 379
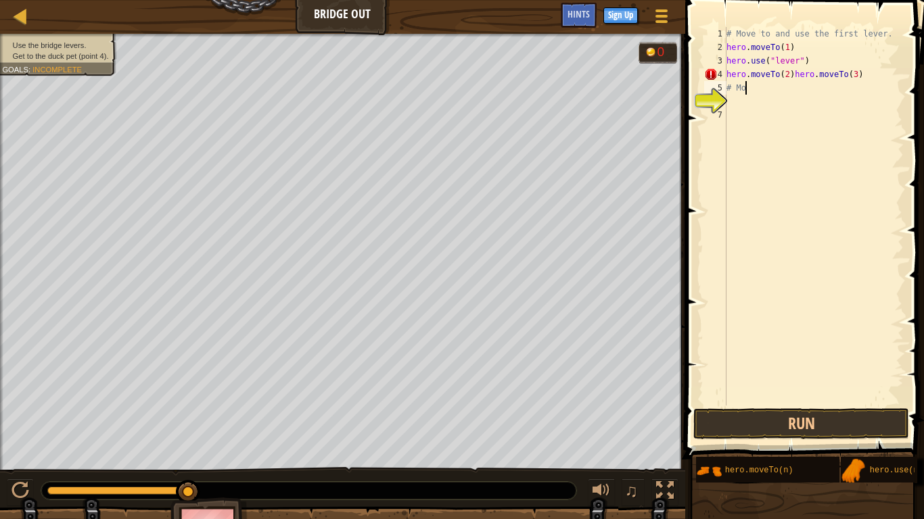
type textarea "#"
click at [875, 74] on div "# Move to and use the first lever. hero . moveTo ( 1 ) hero . use ( "lever" ) h…" at bounding box center [814, 230] width 180 height 406
type textarea "h"
click at [837, 59] on div "# Move to and use the first lever. hero . moveTo ( 1 ) hero . use ( "lever" )" at bounding box center [814, 230] width 180 height 406
type textarea "h"
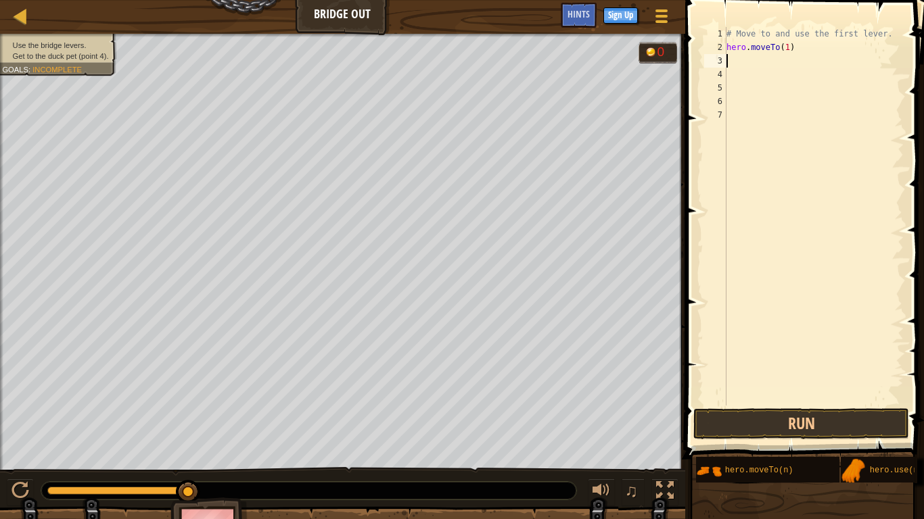
click at [831, 44] on div "# Move to and use the first lever. hero . moveTo ( 1 )" at bounding box center [814, 230] width 180 height 406
type textarea "h"
click at [883, 31] on div "# Move to and use the first lever." at bounding box center [814, 230] width 180 height 406
click at [863, 37] on div "# Move to and use the." at bounding box center [814, 230] width 180 height 406
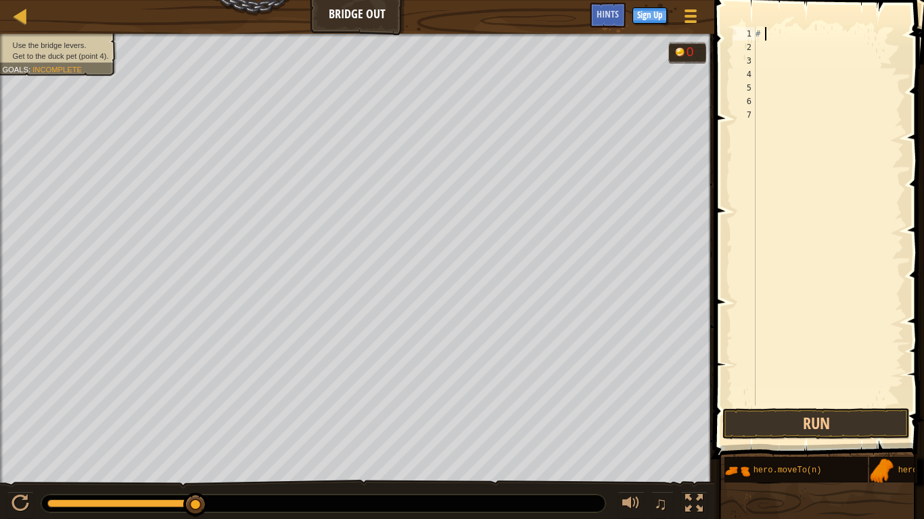
type textarea "#"
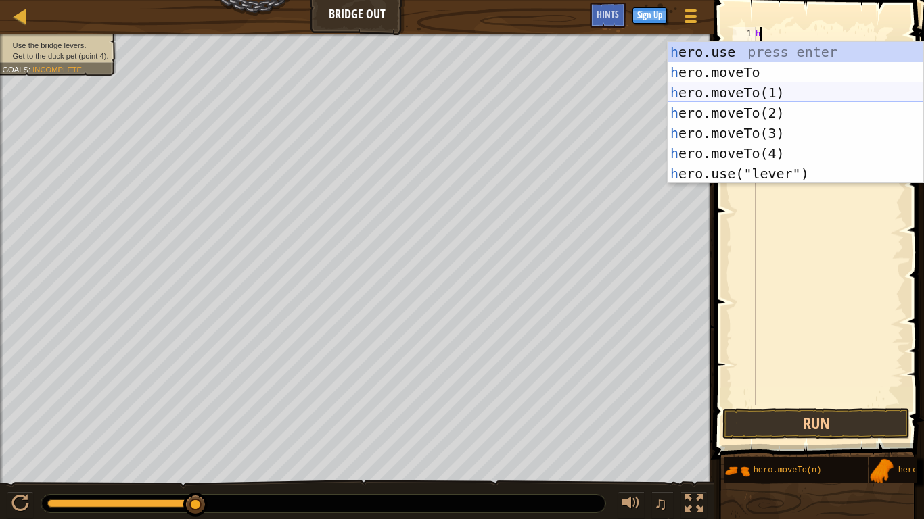
click at [824, 87] on div "h ero.use press enter h ero.moveTo press enter h ero.moveTo(1) press enter h er…" at bounding box center [796, 133] width 256 height 183
type textarea "hero.moveTo(1)"
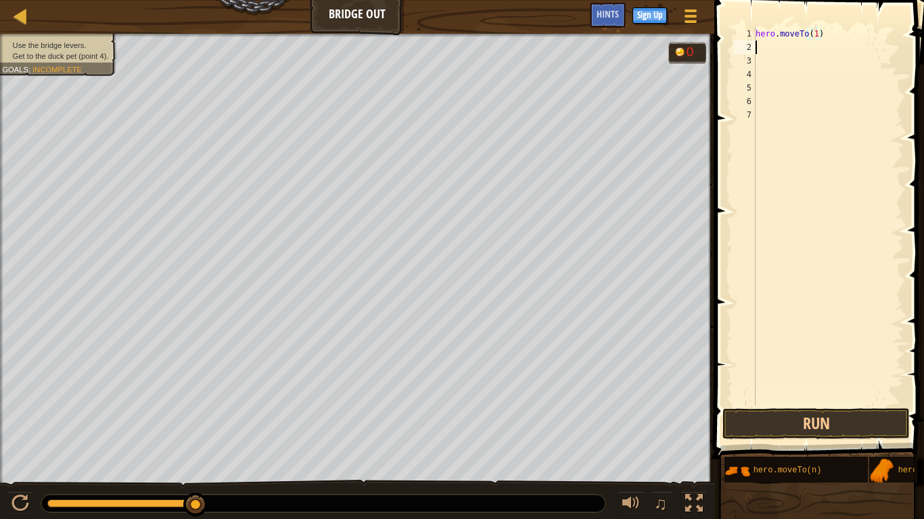
click at [791, 49] on div "hero . moveTo ( 1 )" at bounding box center [828, 230] width 151 height 406
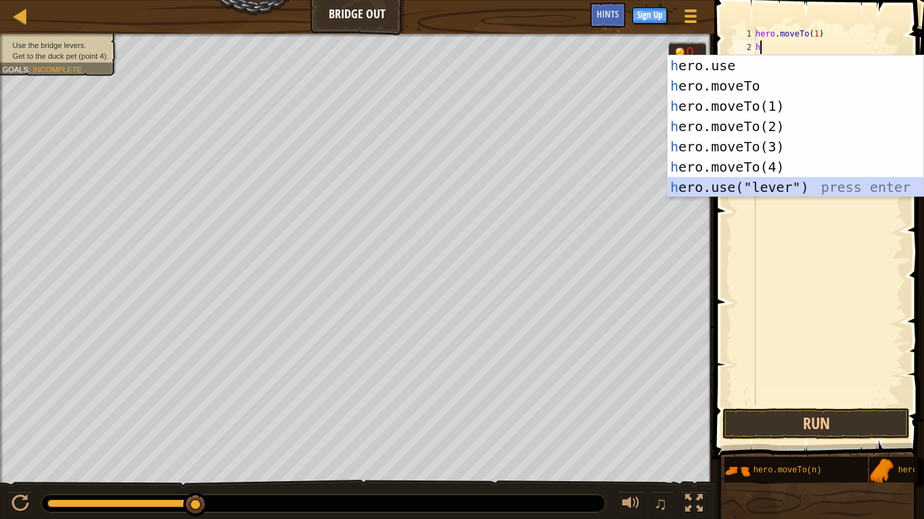
click at [819, 182] on div "h ero.use press enter h ero.moveTo press enter h ero.moveTo(1) press enter h er…" at bounding box center [796, 146] width 256 height 183
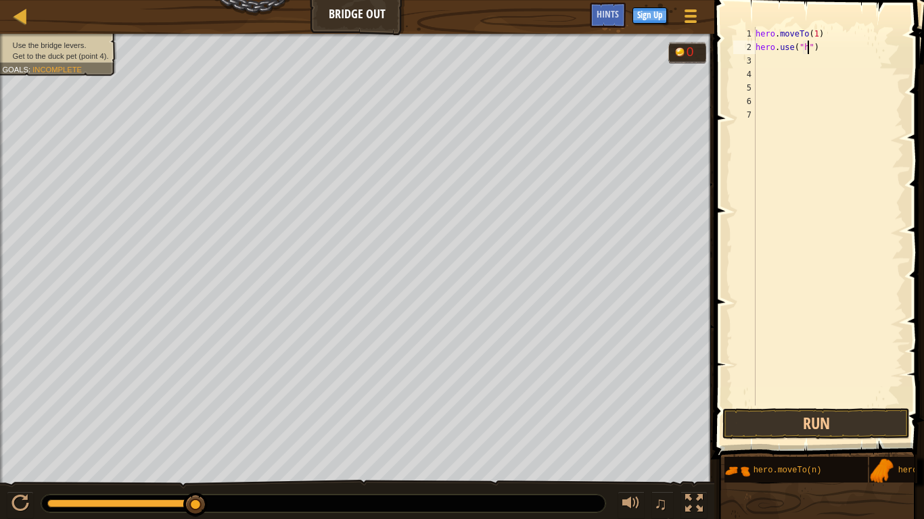
scroll to position [6, 8]
click at [820, 46] on div "hero . moveTo ( 1 ) hero . use ( "h" )" at bounding box center [828, 230] width 151 height 406
type textarea "h"
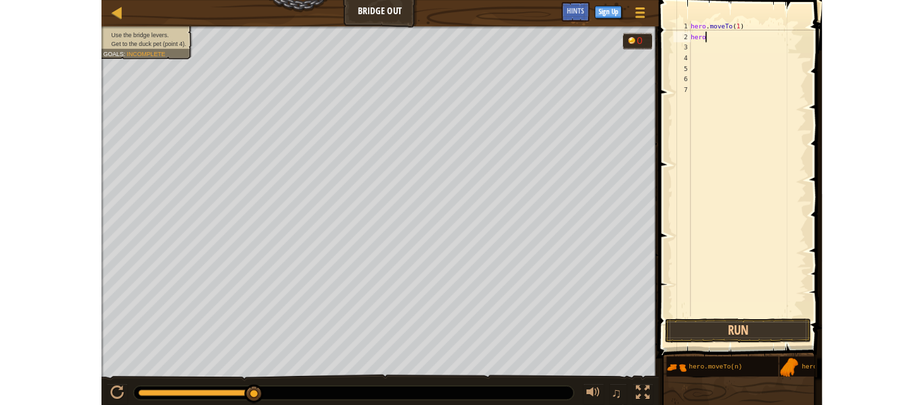
scroll to position [6, 0]
